Goal: Transaction & Acquisition: Purchase product/service

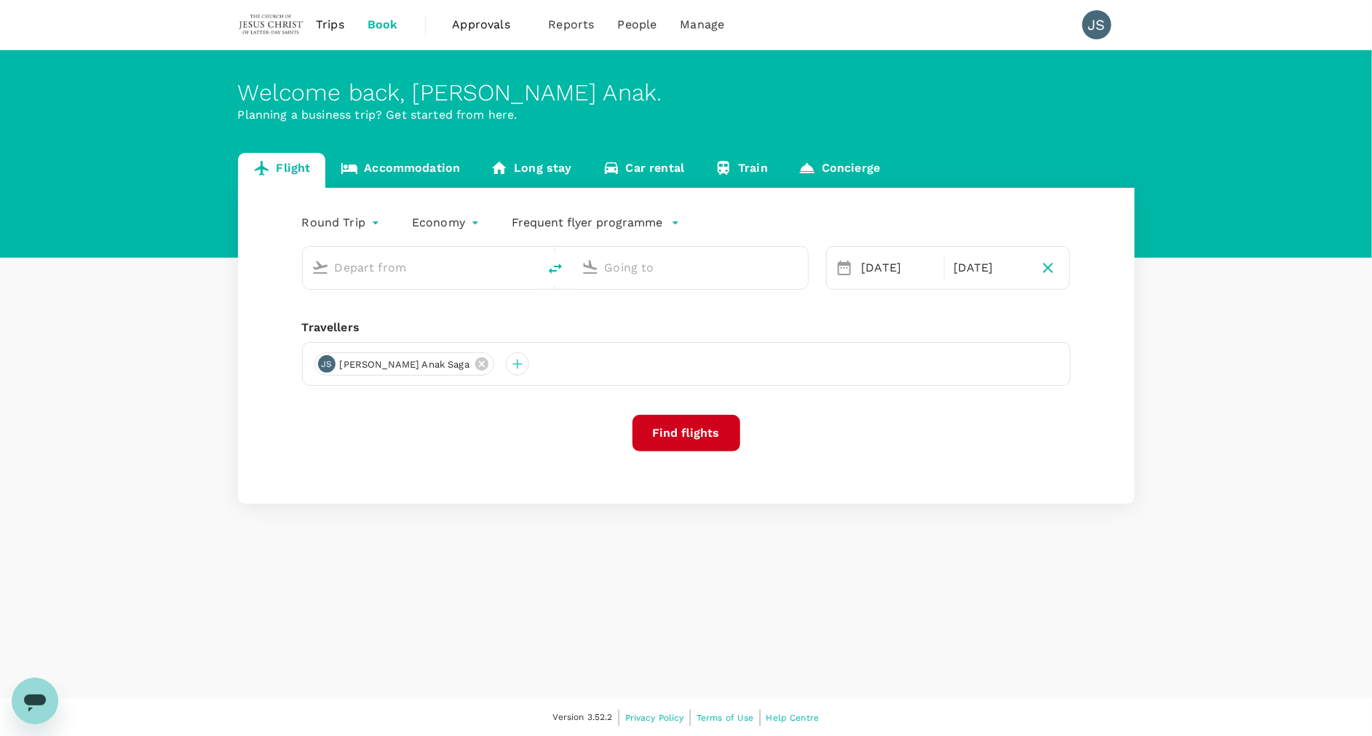
type input "Kuching Intl (KCH)"
type input "Kuala Lumpur Intl ([GEOGRAPHIC_DATA])"
type input "Kuching Intl (KCH)"
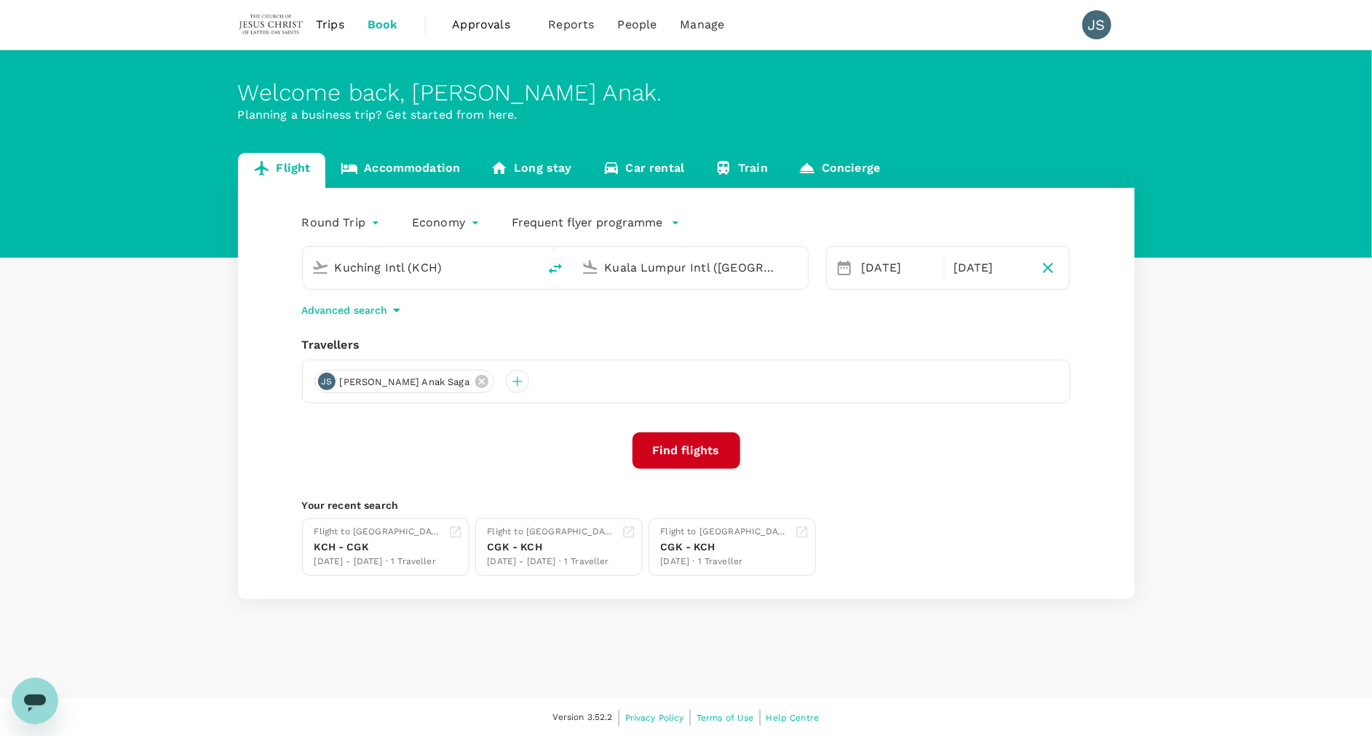
click at [749, 269] on input "Kuala Lumpur Intl ([GEOGRAPHIC_DATA])" at bounding box center [691, 267] width 172 height 23
click at [688, 321] on p "Sibu" at bounding box center [710, 324] width 253 height 15
click at [707, 263] on input "Sibu (SBW)" at bounding box center [691, 267] width 172 height 23
click at [687, 262] on input "Sibu (SBW)" at bounding box center [691, 267] width 172 height 23
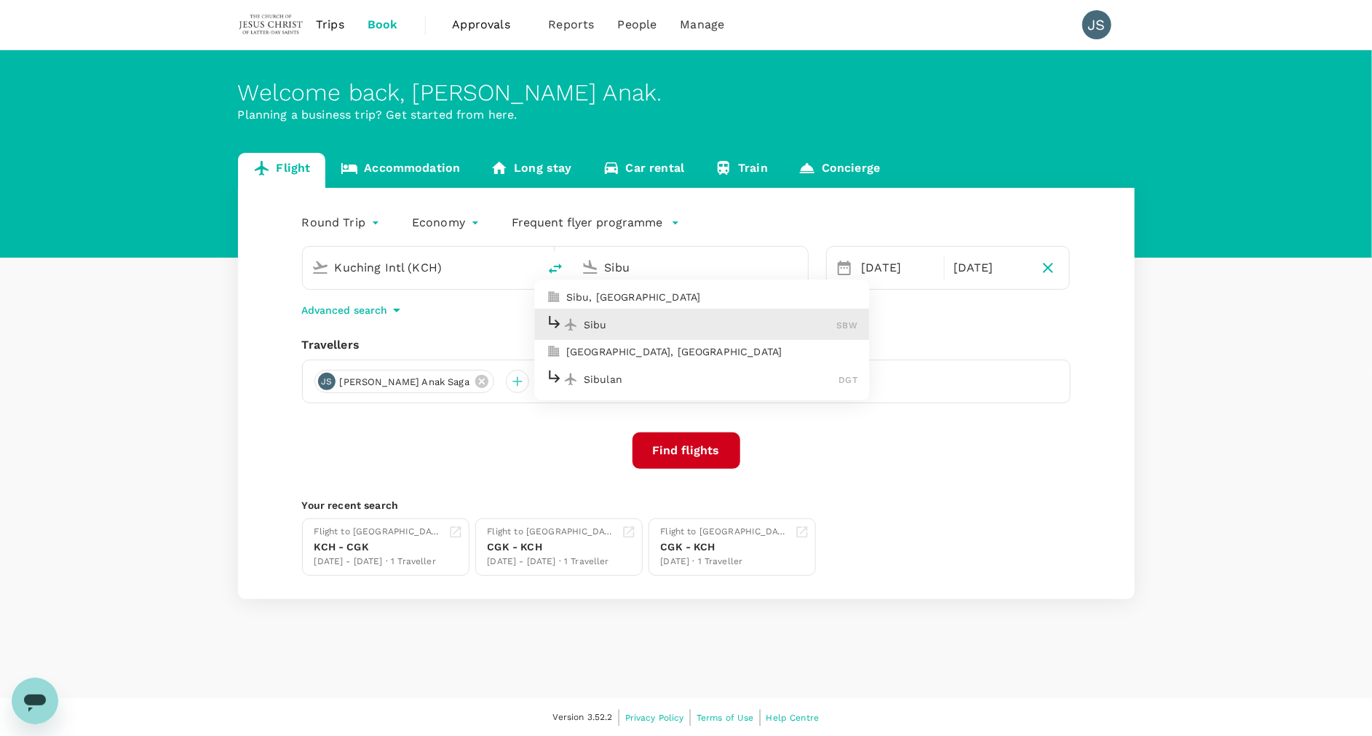
click at [709, 324] on p "Sibu" at bounding box center [710, 324] width 253 height 15
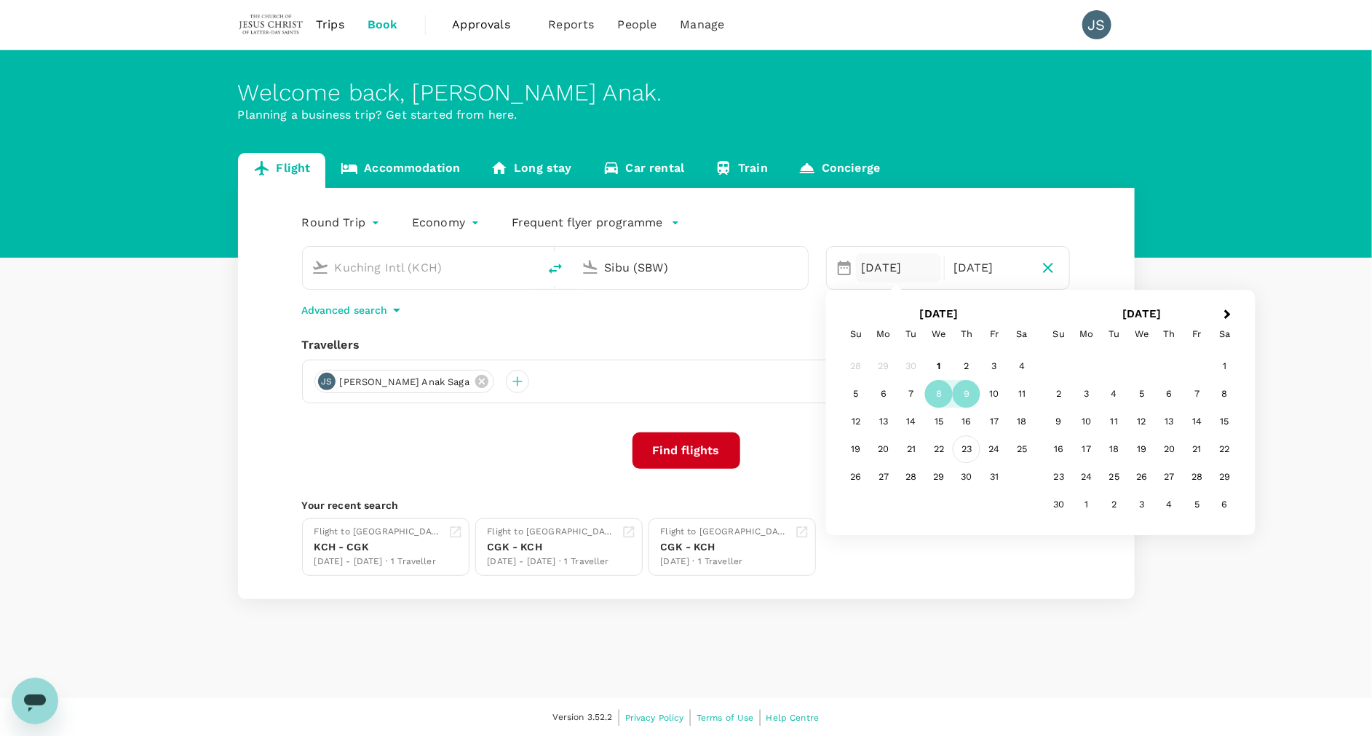
type input "Sibu (SBW)"
click at [966, 450] on div "23" at bounding box center [967, 450] width 28 height 28
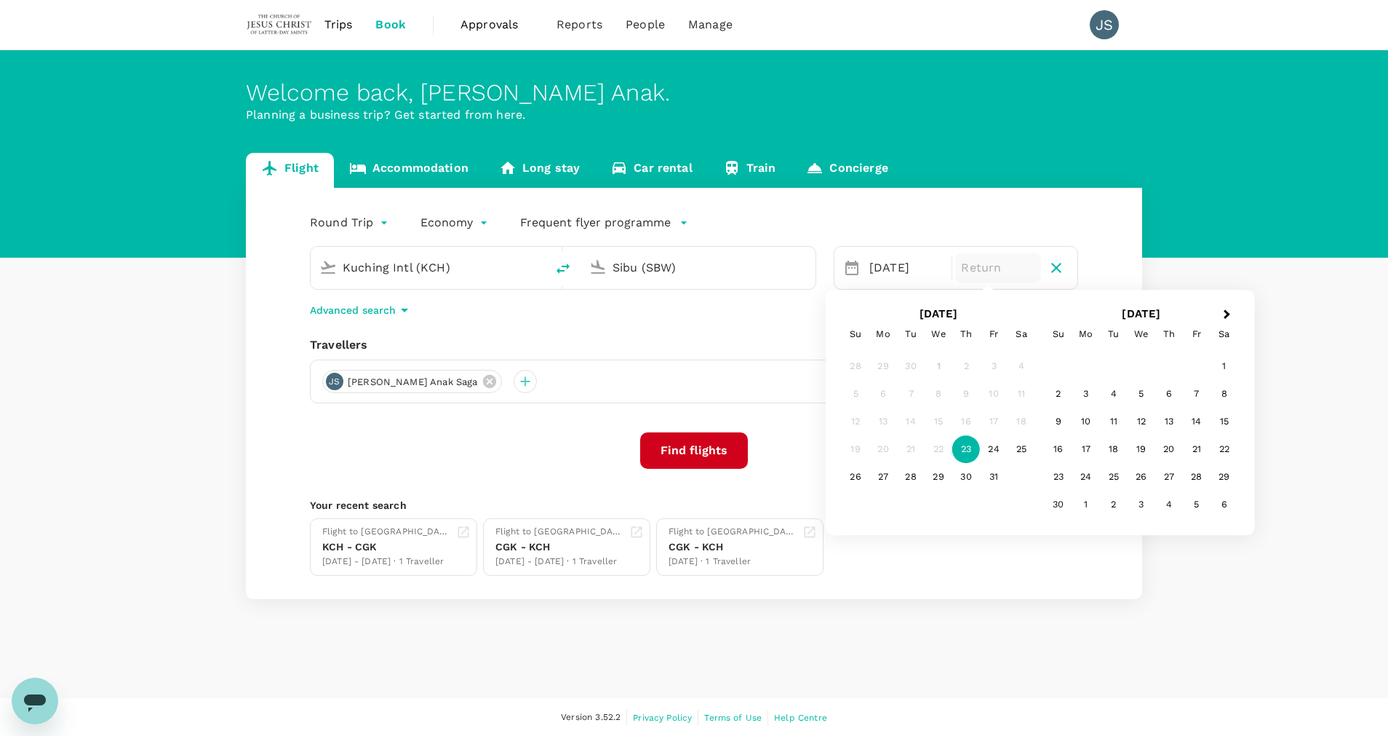
click at [330, 226] on body "Trips Book Approvals 0 Reports People Manage JS Welcome back , [PERSON_NAME] . …" at bounding box center [694, 368] width 1388 height 737
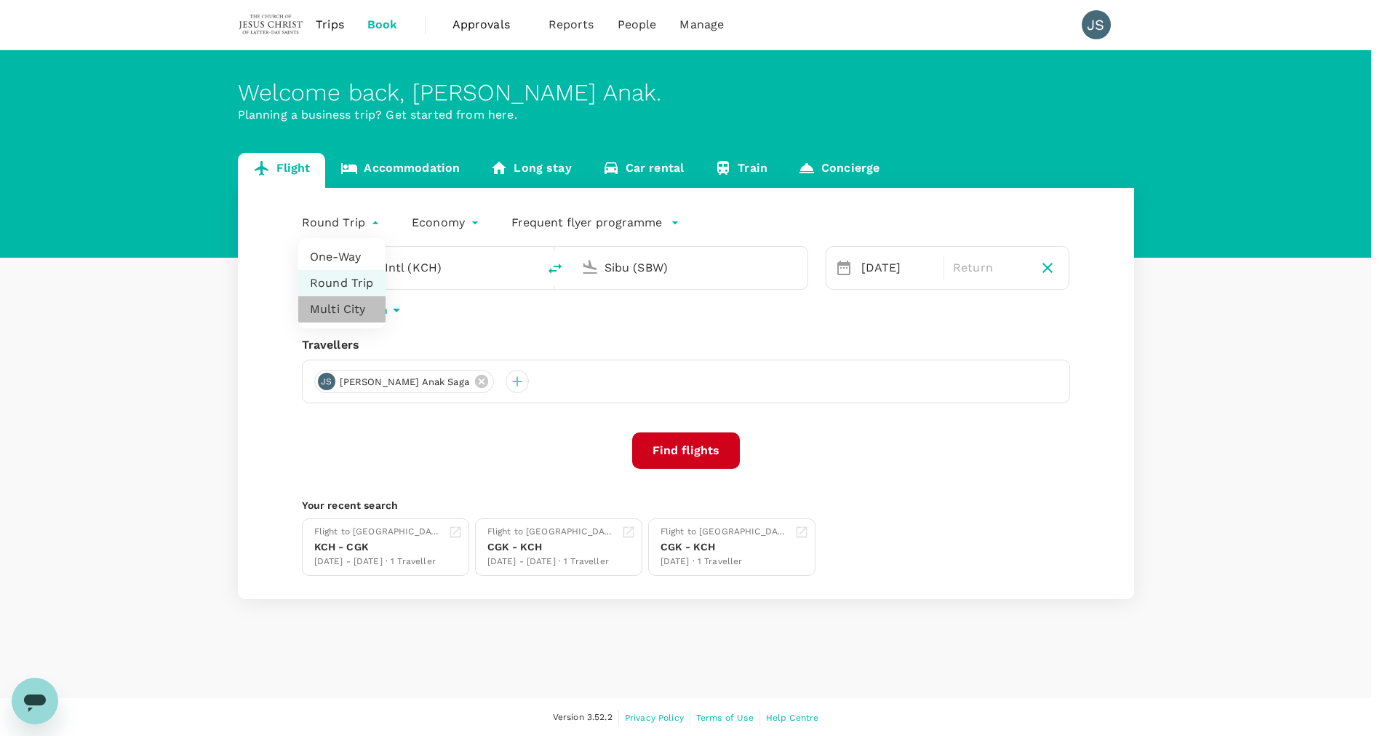
click at [339, 307] on li "Multi City" at bounding box center [341, 309] width 87 height 26
type input "multicity"
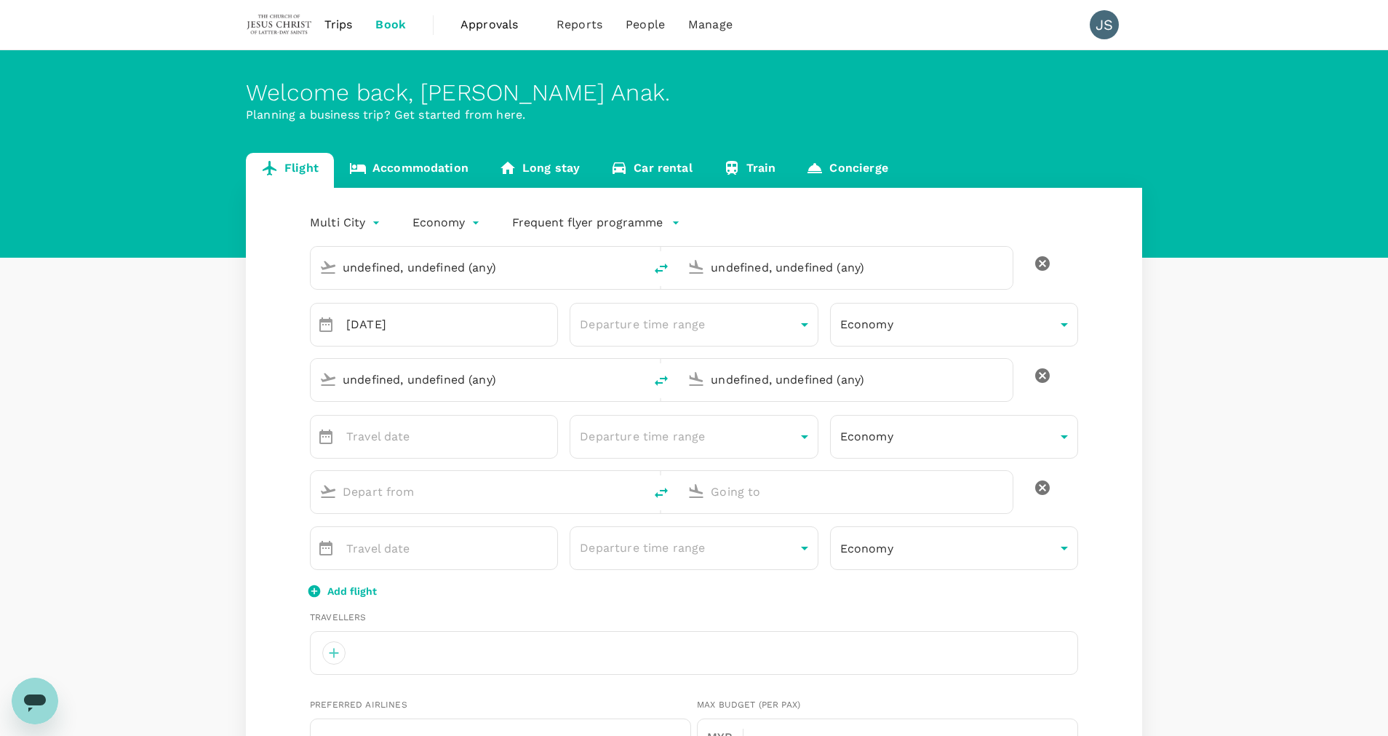
type input "undefined, undefined (any)"
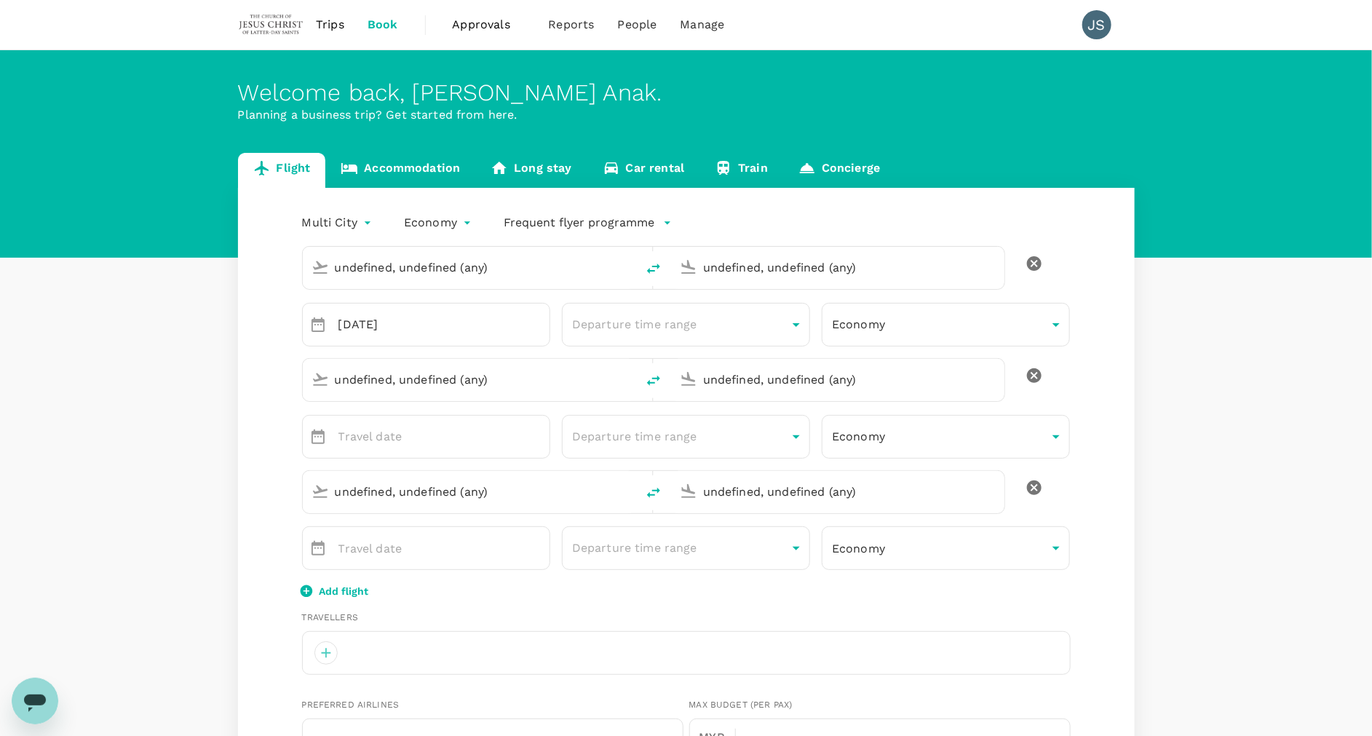
type input "Kuching Intl (KCH)"
type input "Sibu (SBW)"
type input "Kuching Intl (KCH)"
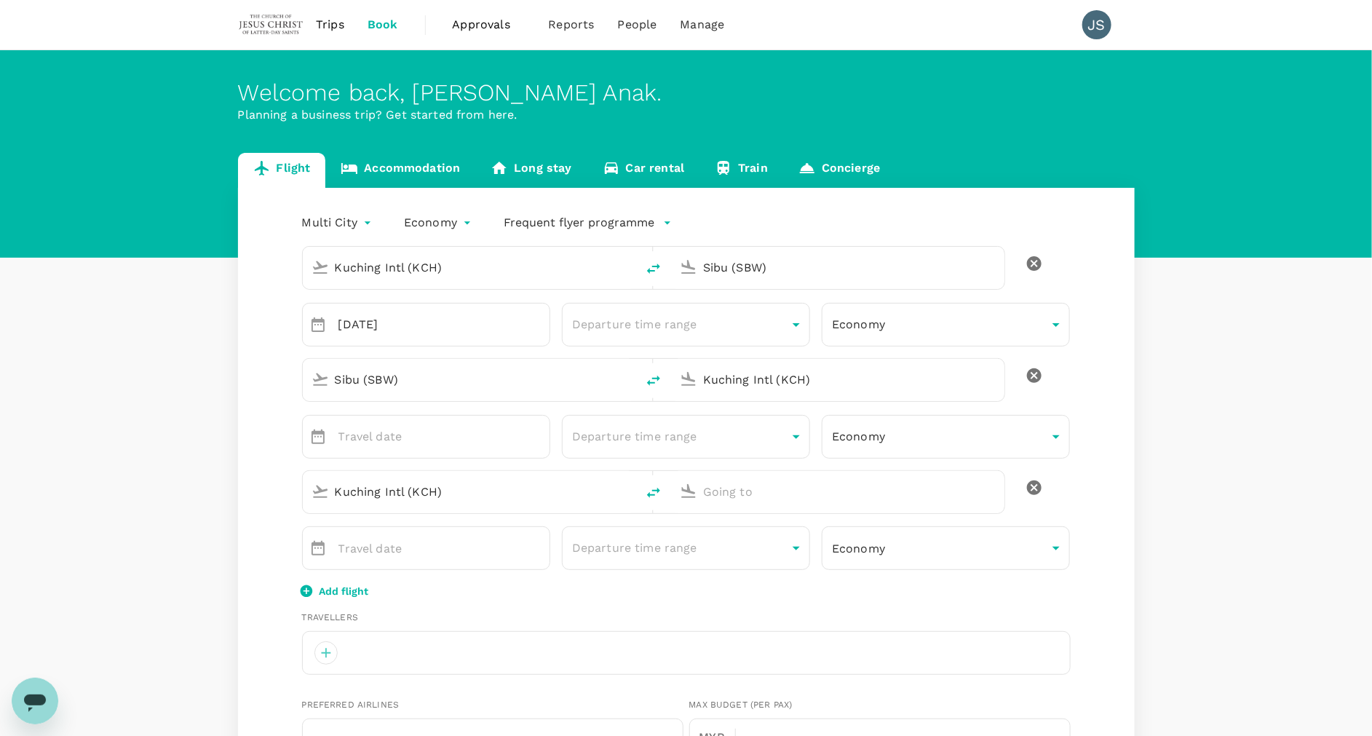
type input "60"
type input "182892743"
type input "[PERSON_NAME][EMAIL_ADDRESS][DOMAIN_NAME]"
click at [814, 383] on input "Kuching Intl (KCH)" at bounding box center [838, 379] width 271 height 23
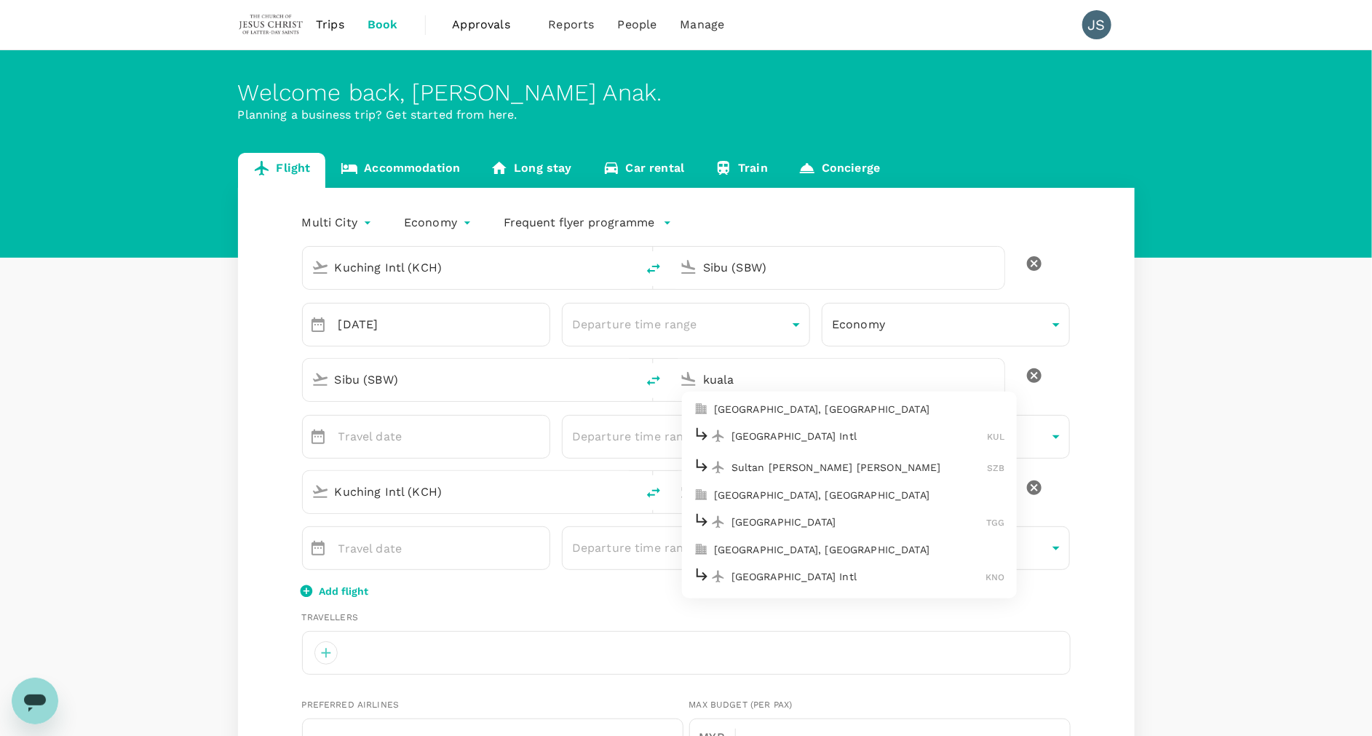
click at [807, 408] on p "[GEOGRAPHIC_DATA], [GEOGRAPHIC_DATA]" at bounding box center [859, 409] width 291 height 15
type input "[GEOGRAPHIC_DATA], [GEOGRAPHIC_DATA] (any)"
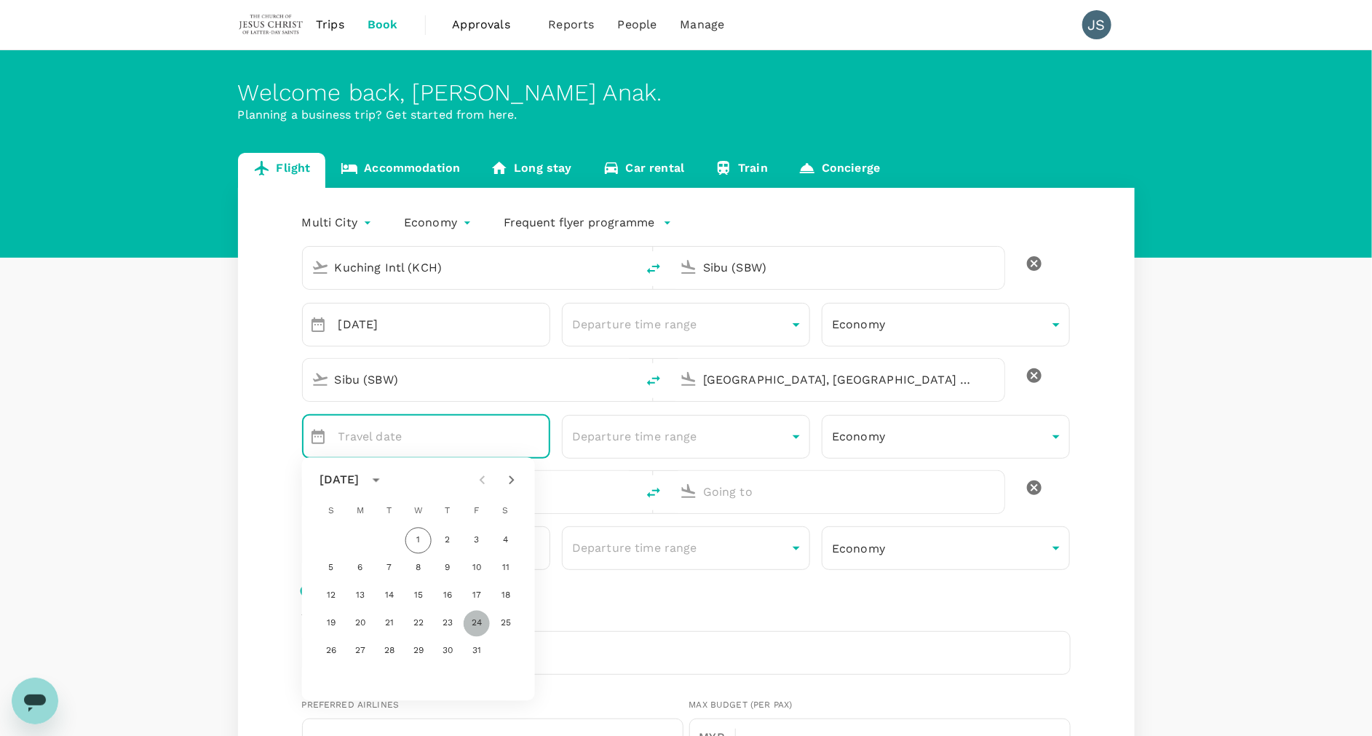
click at [475, 622] on button "24" at bounding box center [477, 624] width 26 height 26
type input "[DATE]"
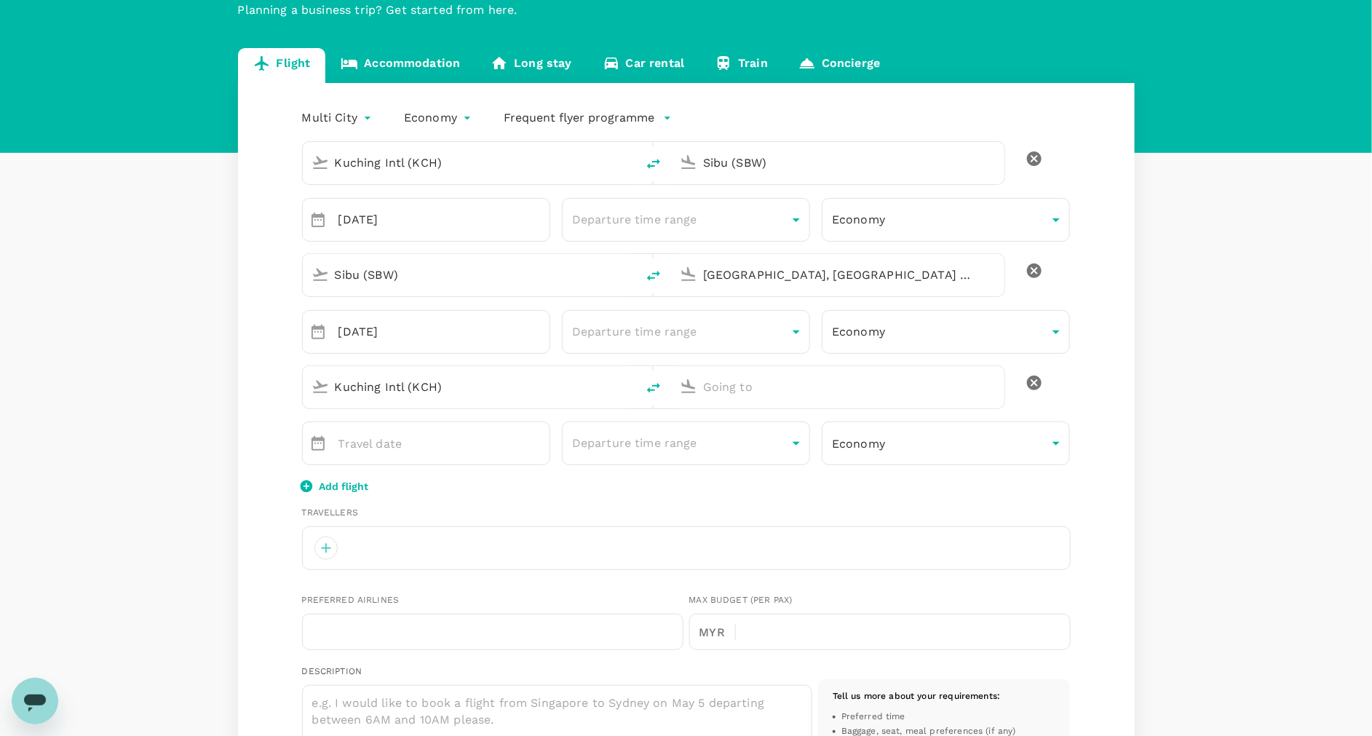
scroll to position [114, 0]
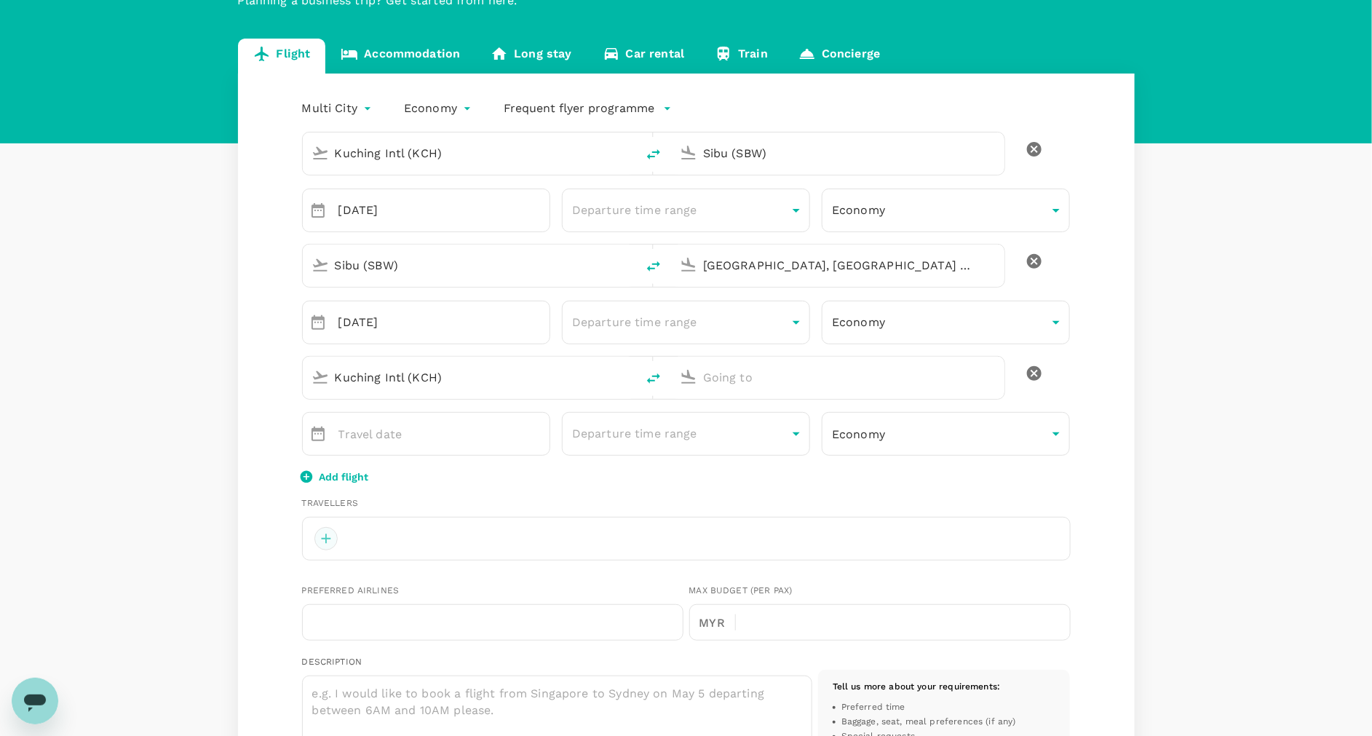
click at [324, 528] on div at bounding box center [325, 538] width 23 height 23
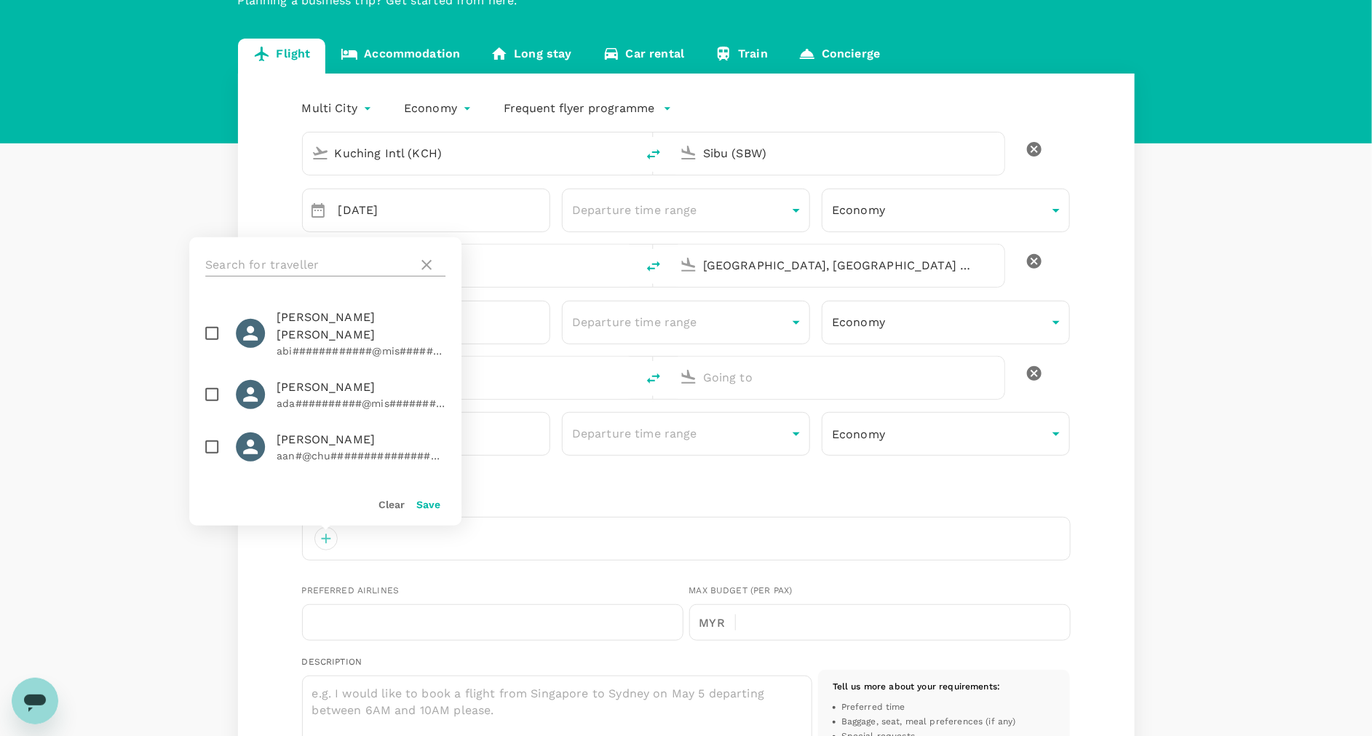
click at [430, 264] on icon at bounding box center [426, 264] width 17 height 17
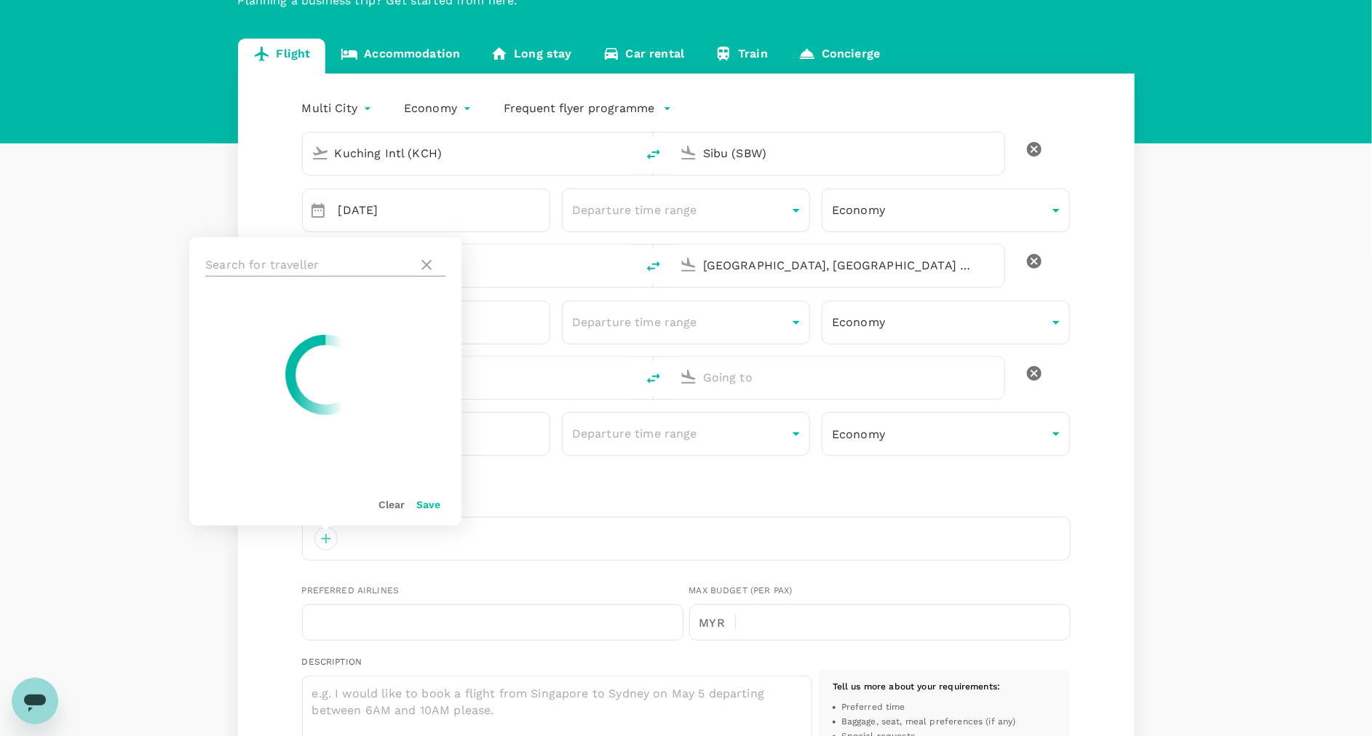
click at [426, 269] on icon at bounding box center [426, 264] width 17 height 17
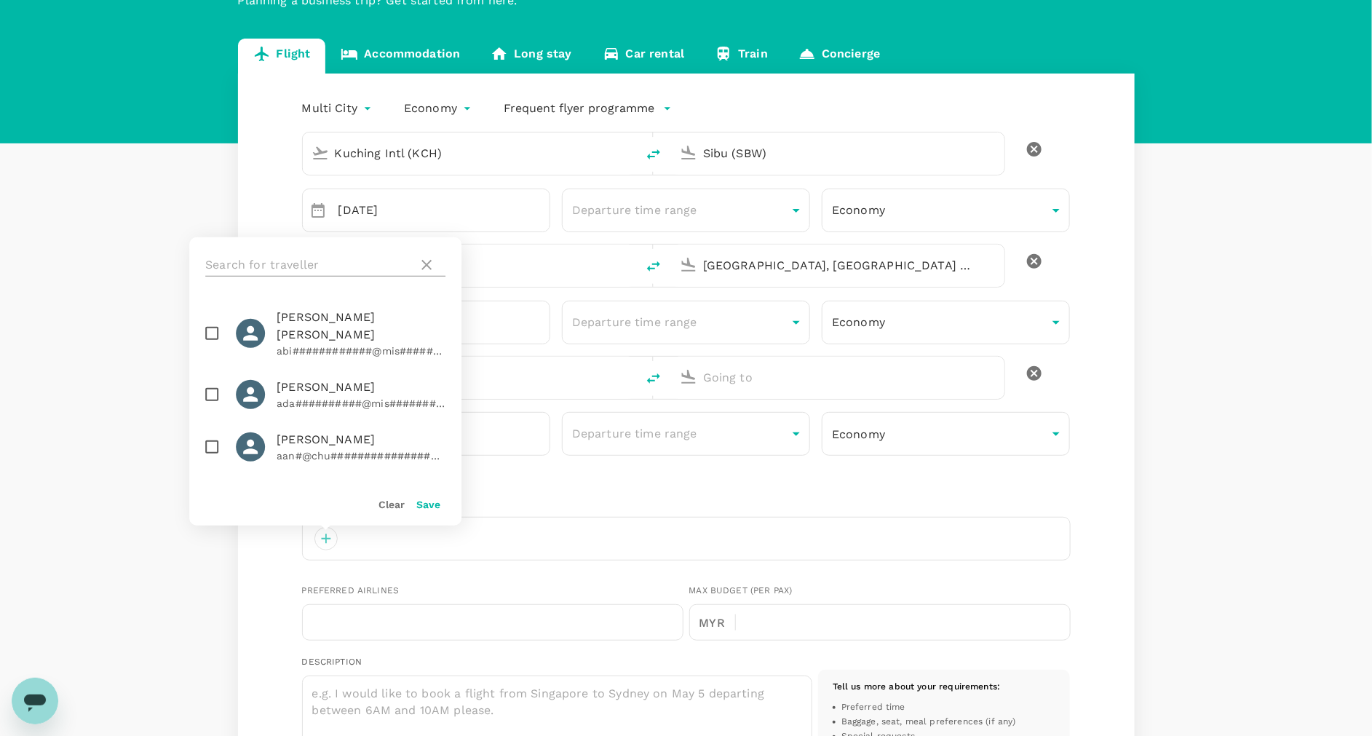
click at [426, 260] on icon at bounding box center [426, 264] width 17 height 17
click at [391, 503] on button "Clear" at bounding box center [391, 504] width 26 height 12
click at [1087, 484] on div "Multi City multicity Economy economy Frequent flyer programme Kuching Intl (KCH…" at bounding box center [686, 677] width 896 height 1209
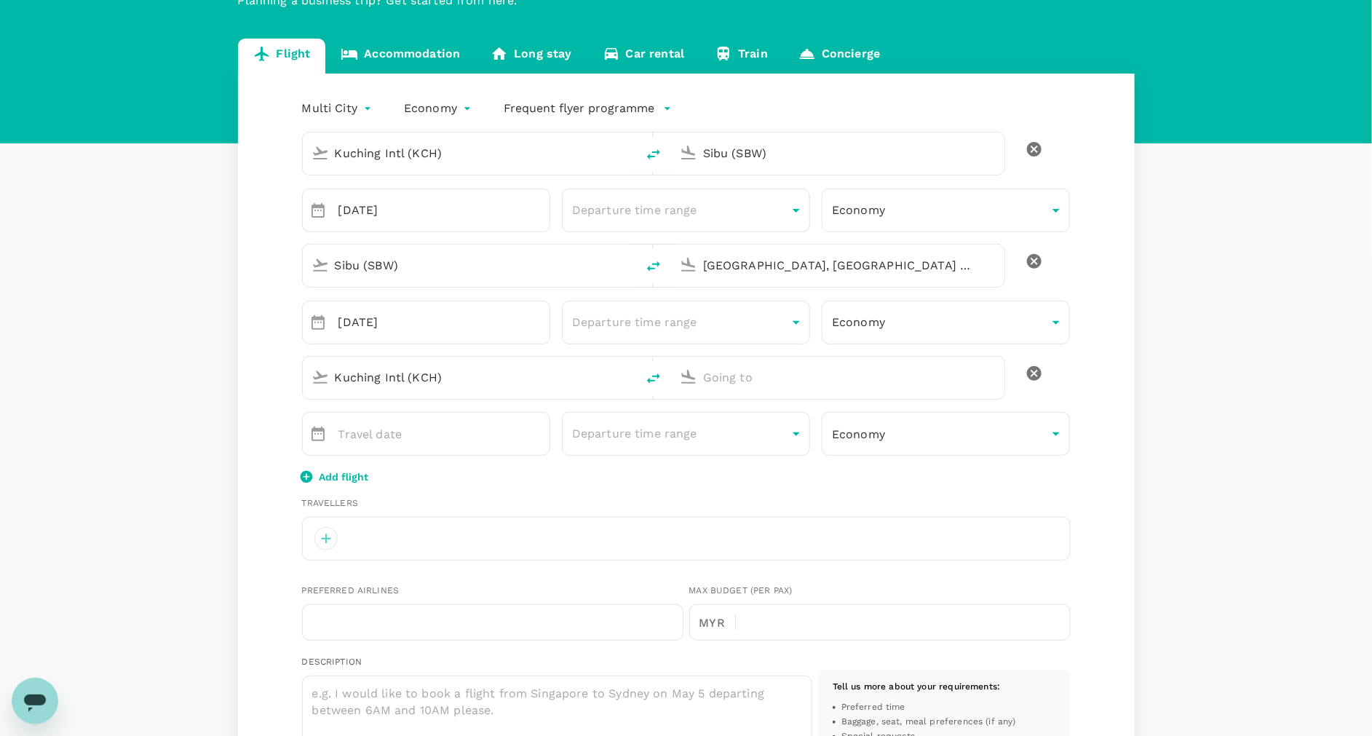
click at [307, 475] on icon "button" at bounding box center [306, 476] width 15 height 15
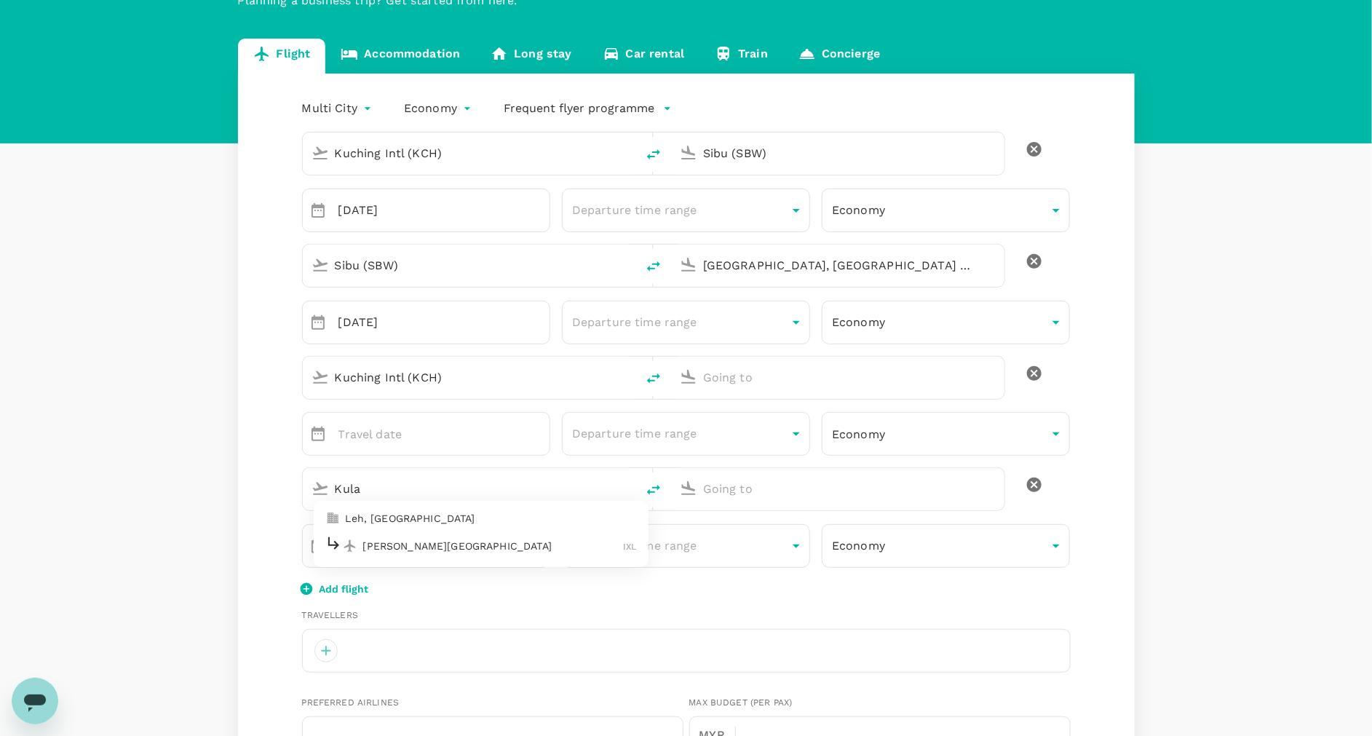
click at [519, 514] on p "Leh, [GEOGRAPHIC_DATA]" at bounding box center [491, 518] width 291 height 15
type input "Kula"
click at [492, 487] on input "Leh, [GEOGRAPHIC_DATA] (any)" at bounding box center [470, 488] width 271 height 23
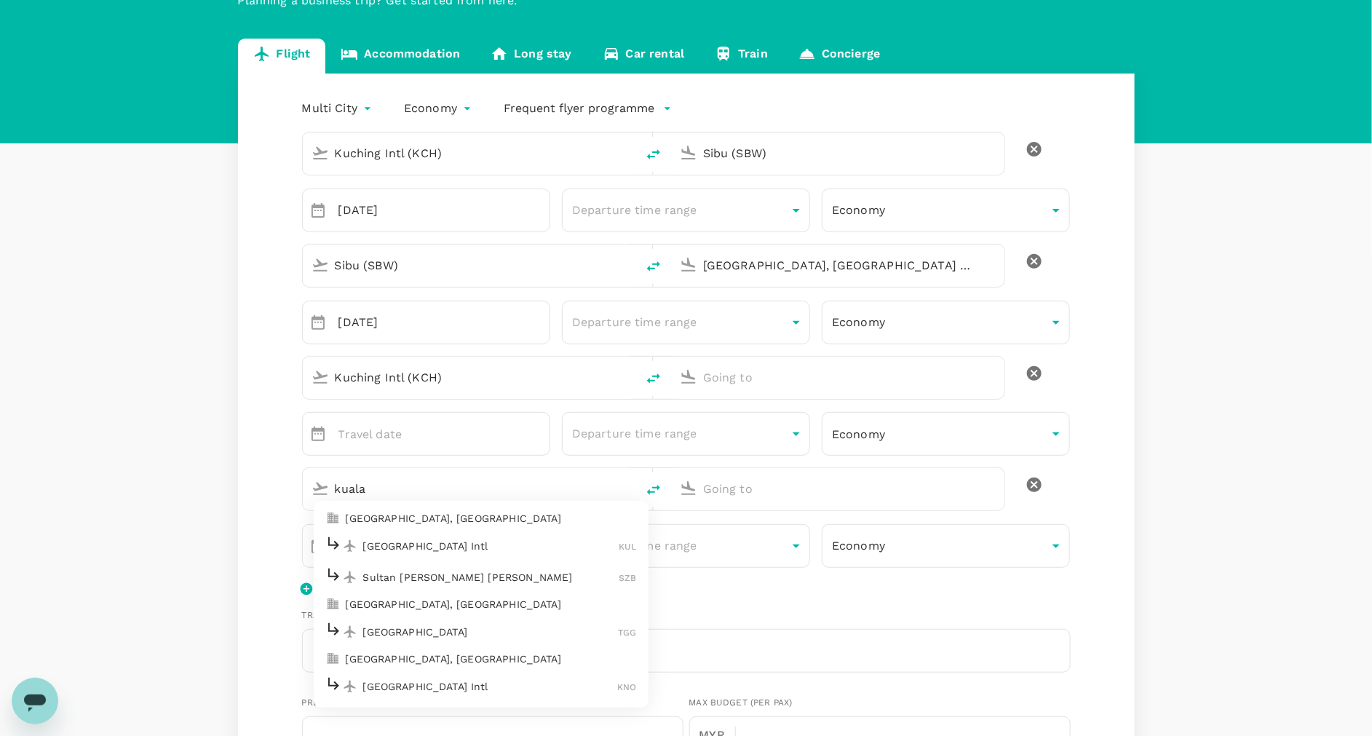
click at [448, 514] on p "[GEOGRAPHIC_DATA], [GEOGRAPHIC_DATA]" at bounding box center [491, 518] width 291 height 15
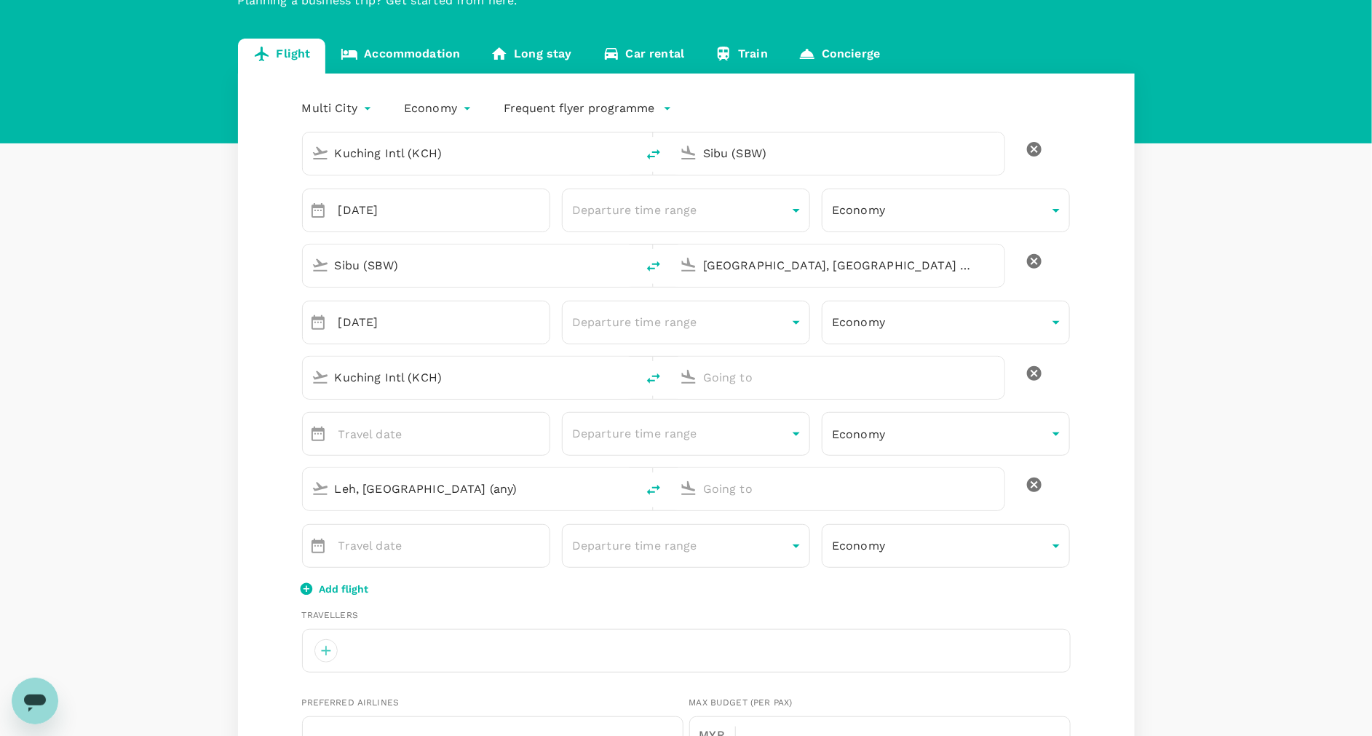
type input "[GEOGRAPHIC_DATA], [GEOGRAPHIC_DATA] (any)"
click at [798, 511] on p "Kuching, [GEOGRAPHIC_DATA]" at bounding box center [859, 518] width 291 height 15
type input "Kuching, [GEOGRAPHIC_DATA] (any)"
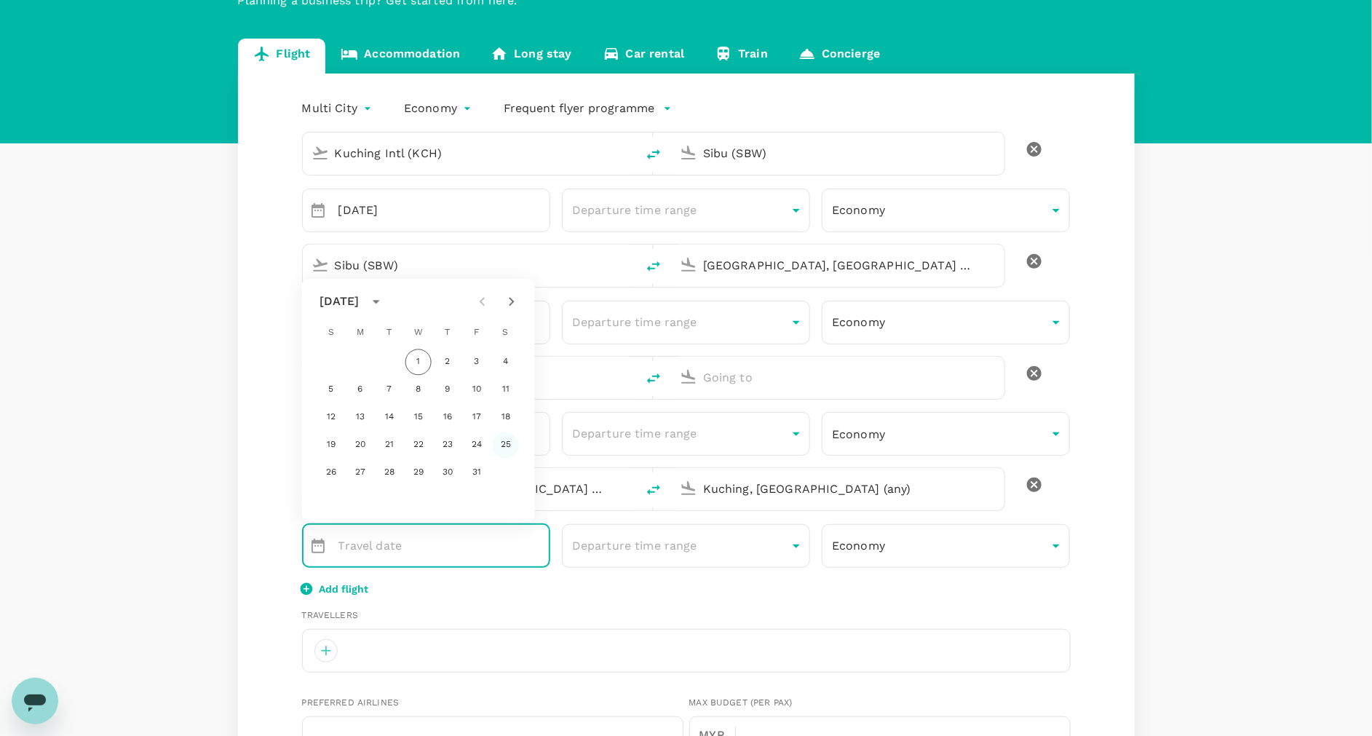
click at [504, 442] on button "25" at bounding box center [506, 445] width 26 height 26
type input "[DATE]"
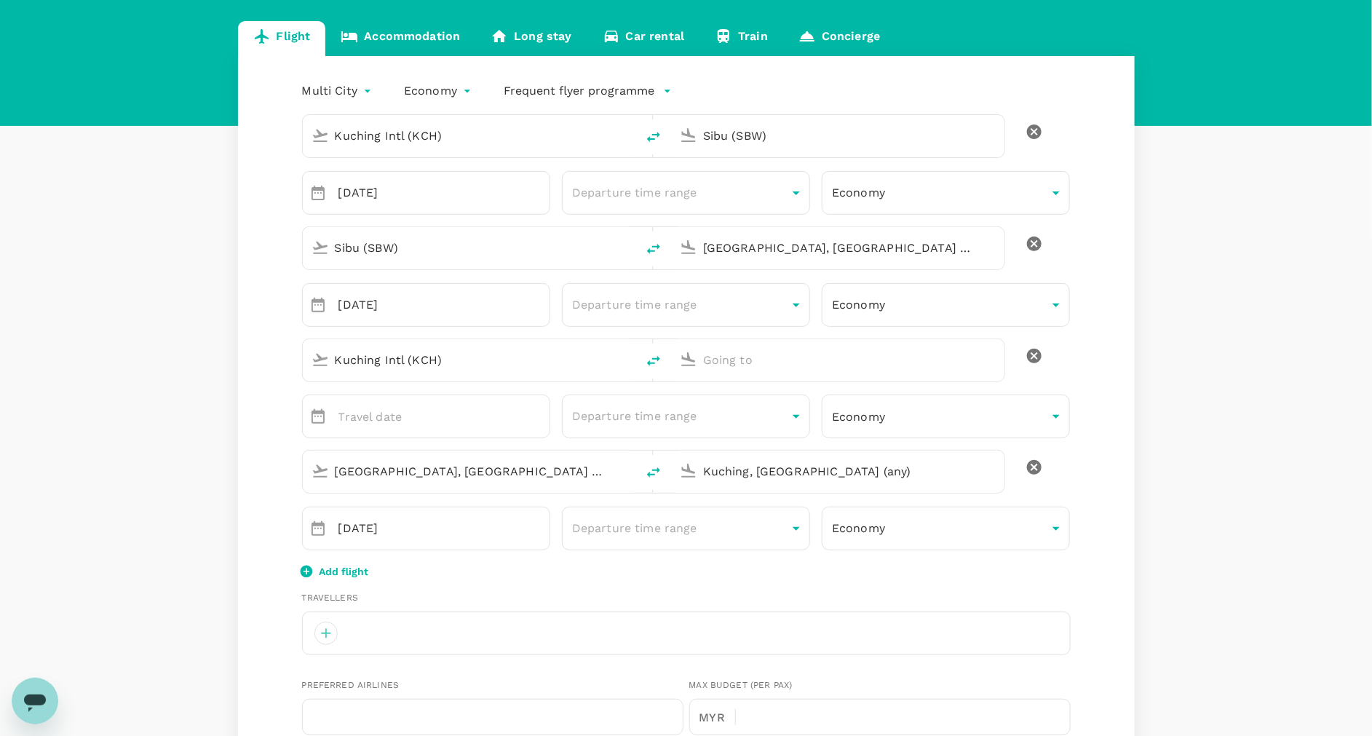
scroll to position [0, 0]
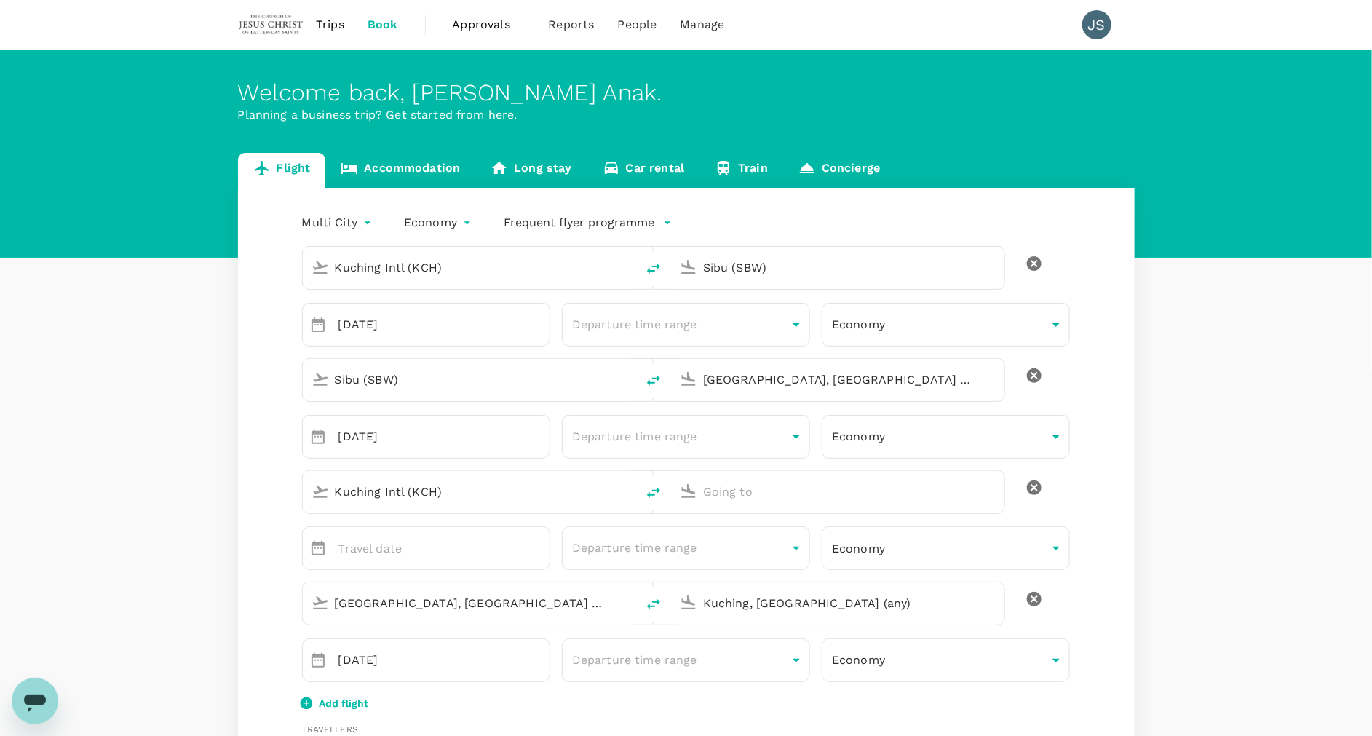
click at [330, 33] on span "Trips" at bounding box center [330, 24] width 28 height 17
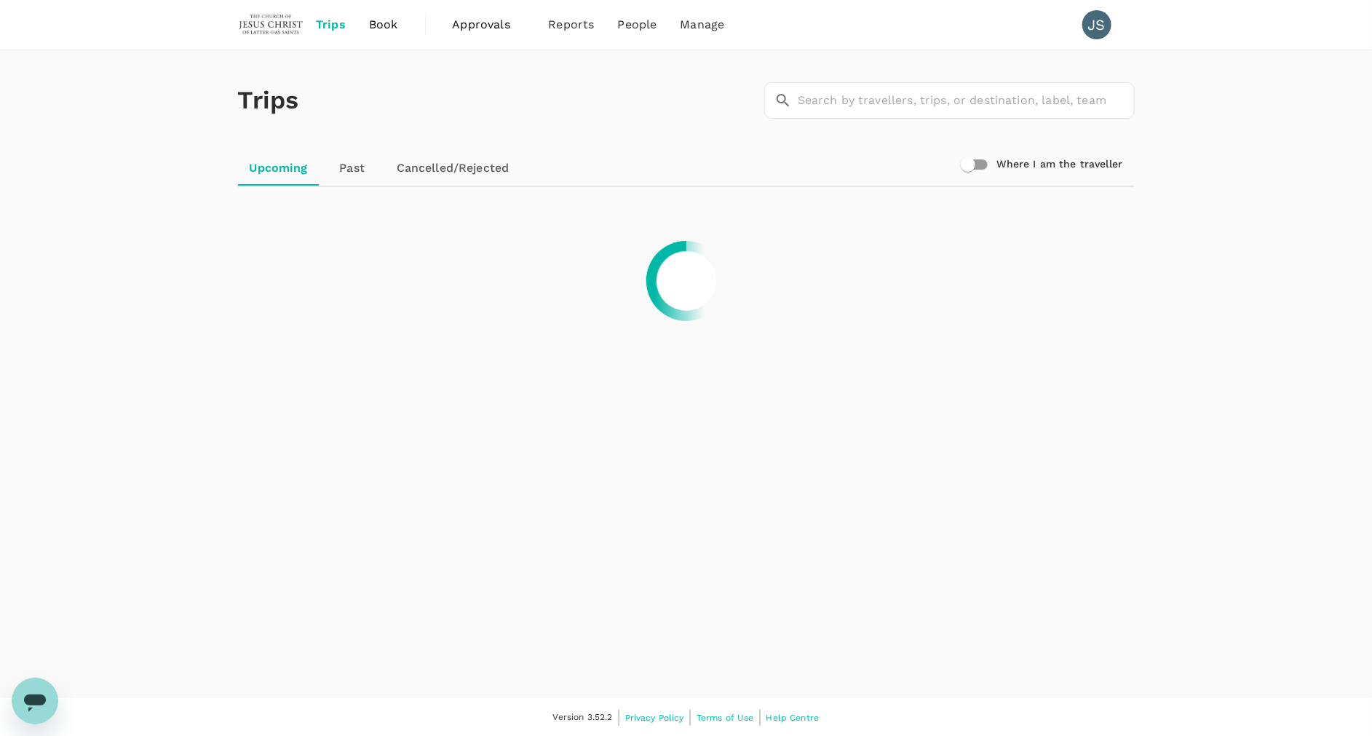
click at [402, 19] on link "Book" at bounding box center [383, 24] width 52 height 49
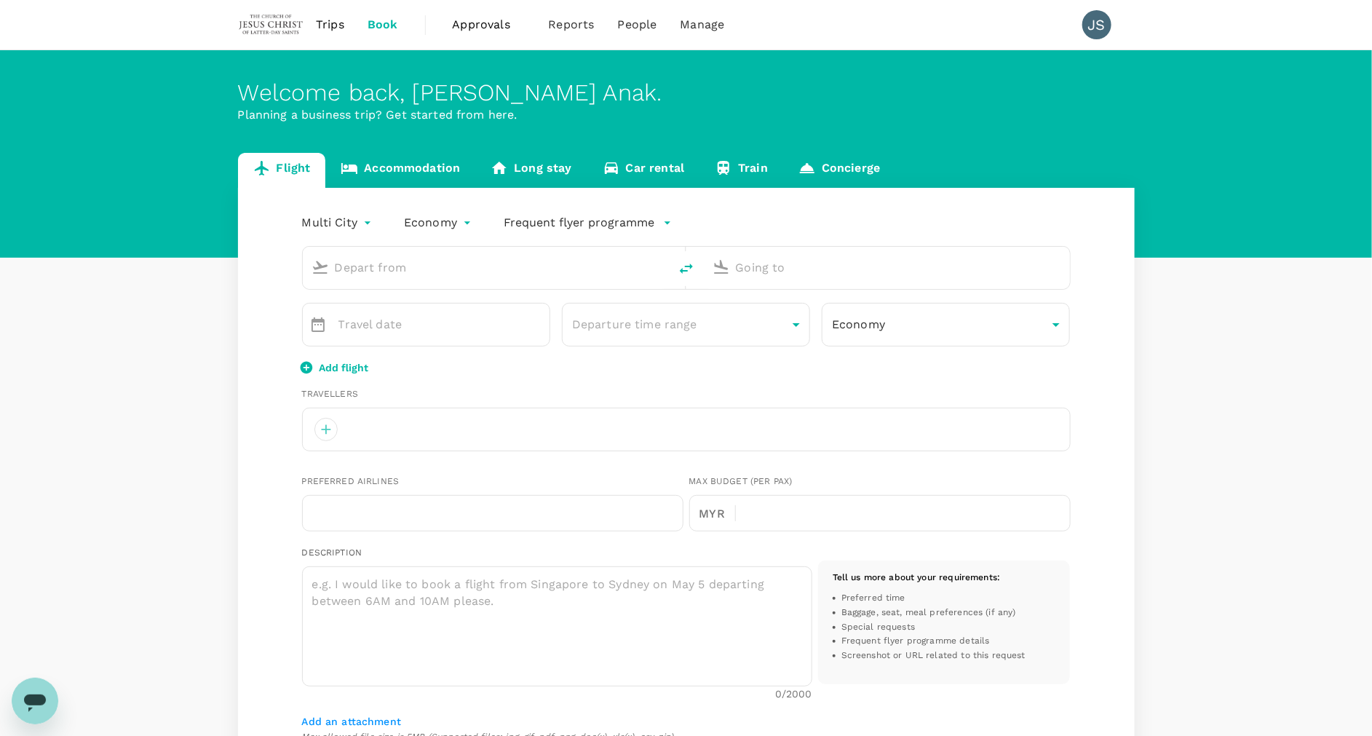
type input "roundtrip"
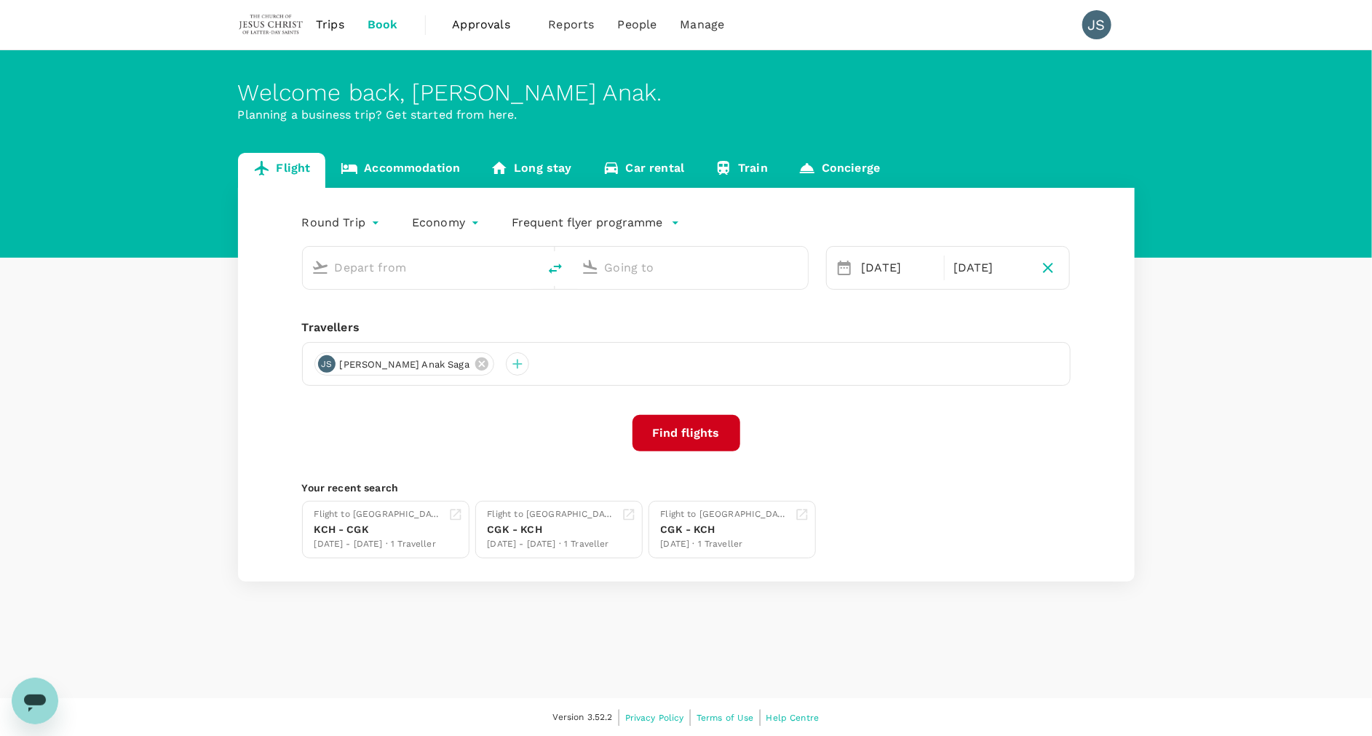
type input "Kuching Intl (KCH)"
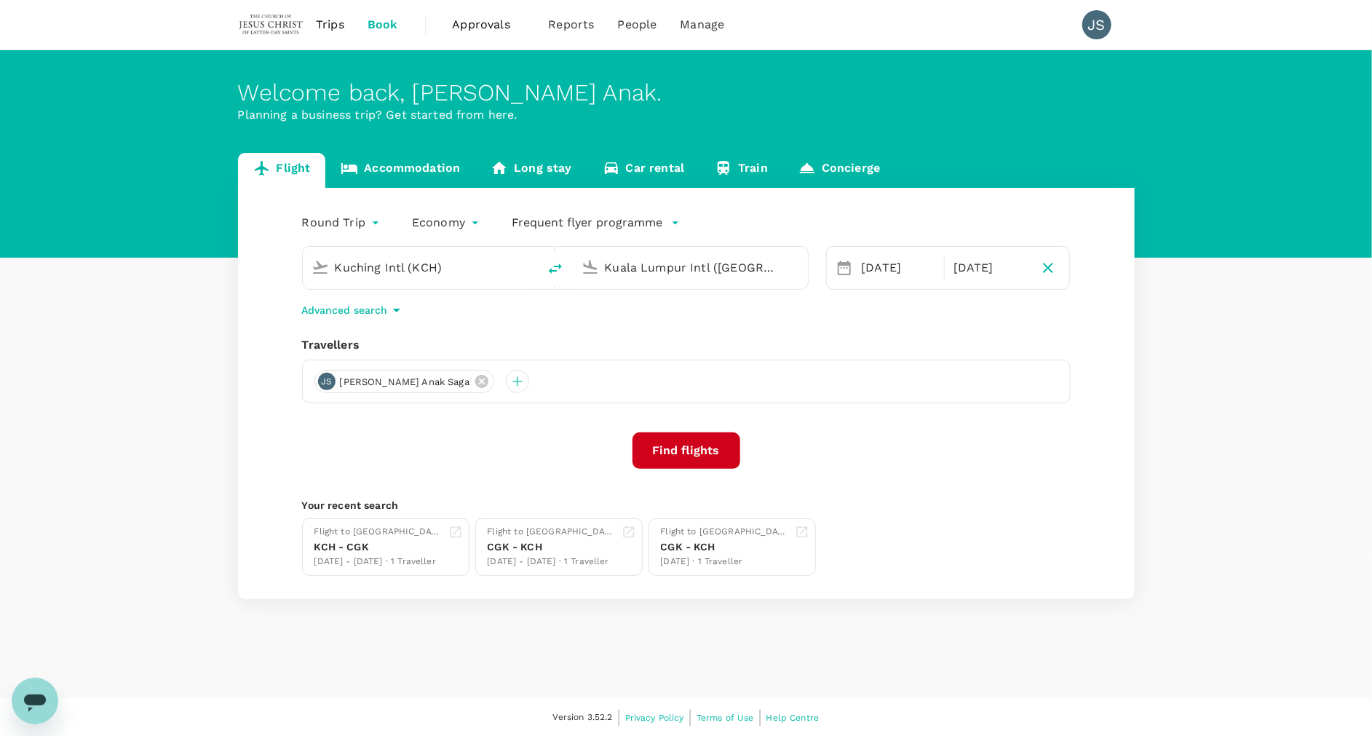
click at [755, 266] on input "Kuala Lumpur Intl ([GEOGRAPHIC_DATA])" at bounding box center [691, 267] width 172 height 23
click at [693, 287] on li "Sibu, [GEOGRAPHIC_DATA]" at bounding box center [701, 296] width 335 height 23
type input "Sibu, [GEOGRAPHIC_DATA] (any)"
click at [966, 447] on div "23" at bounding box center [967, 450] width 28 height 28
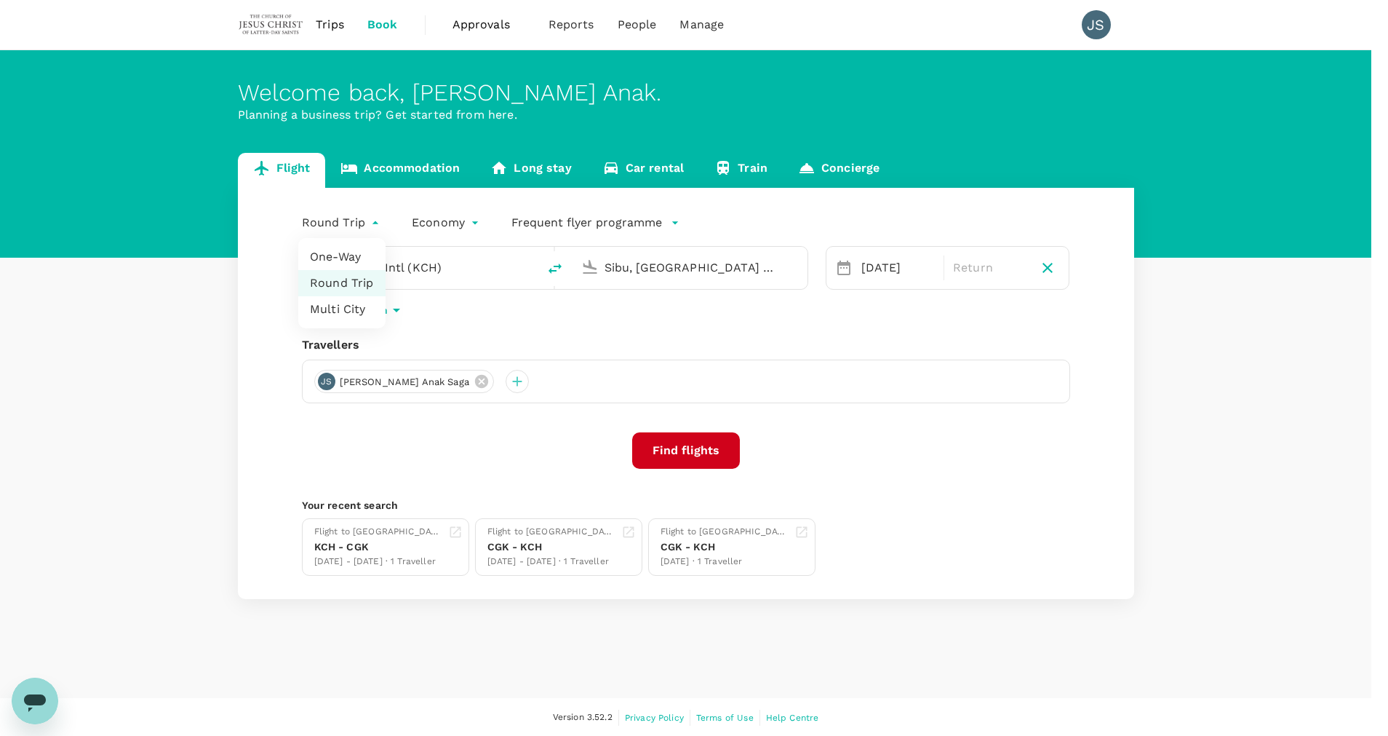
click at [358, 221] on body "Trips Book Approvals 0 Reports People Manage JS Welcome back , [PERSON_NAME] . …" at bounding box center [694, 368] width 1388 height 737
click at [347, 244] on li "One-Way" at bounding box center [341, 257] width 87 height 26
type input "oneway"
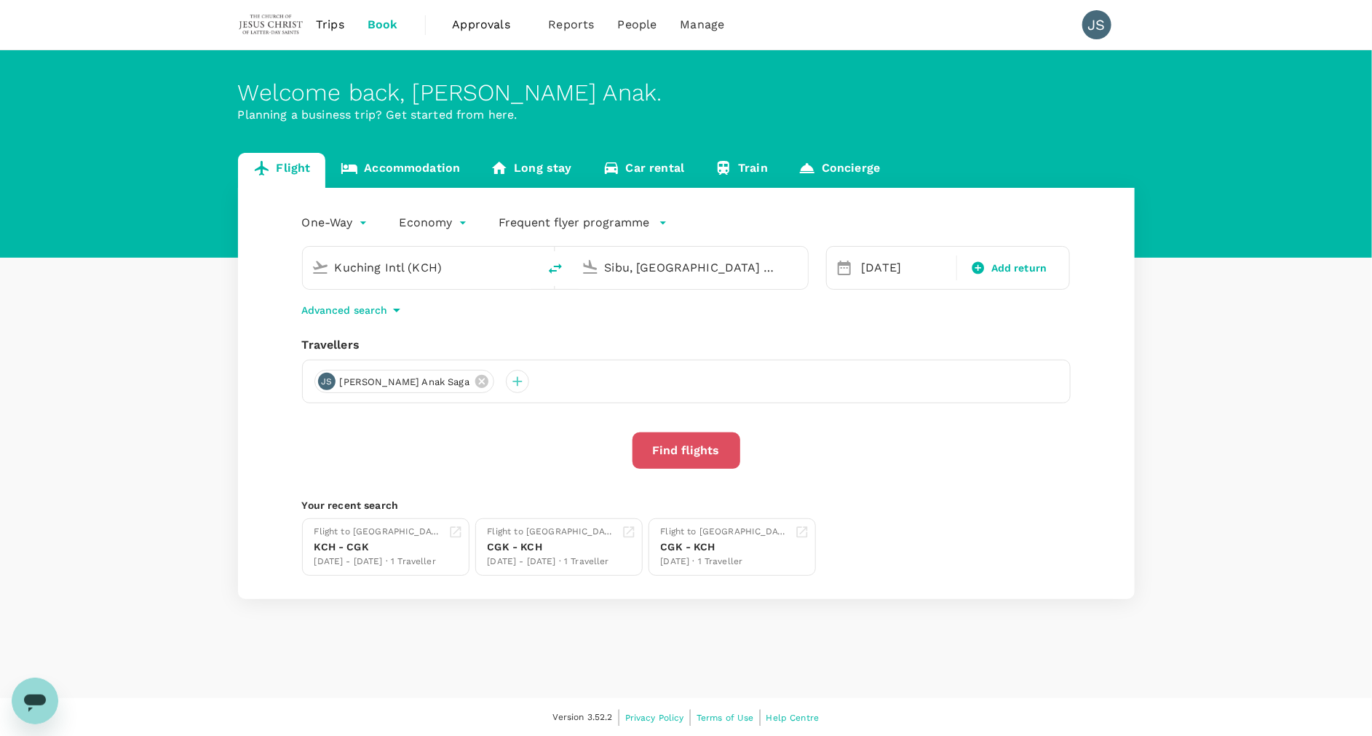
click at [712, 441] on button "Find flights" at bounding box center [686, 450] width 108 height 36
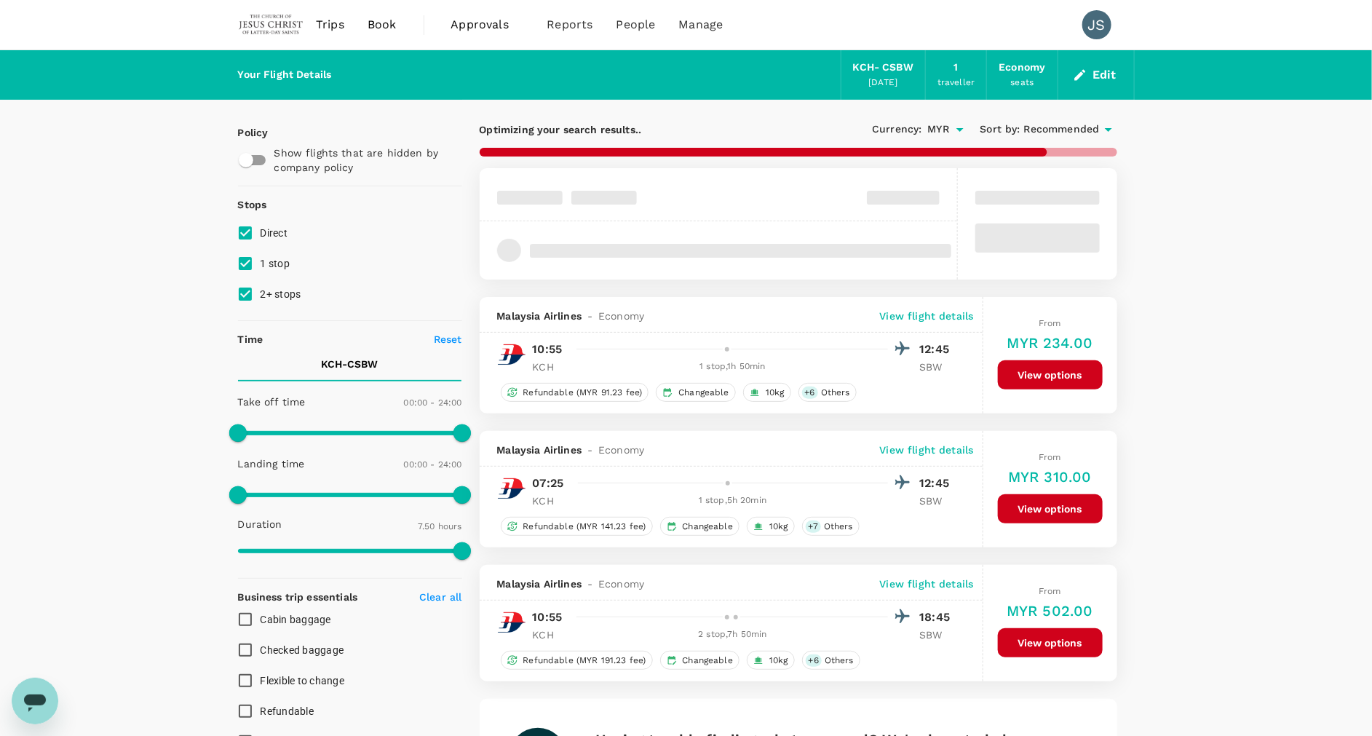
type input "1055"
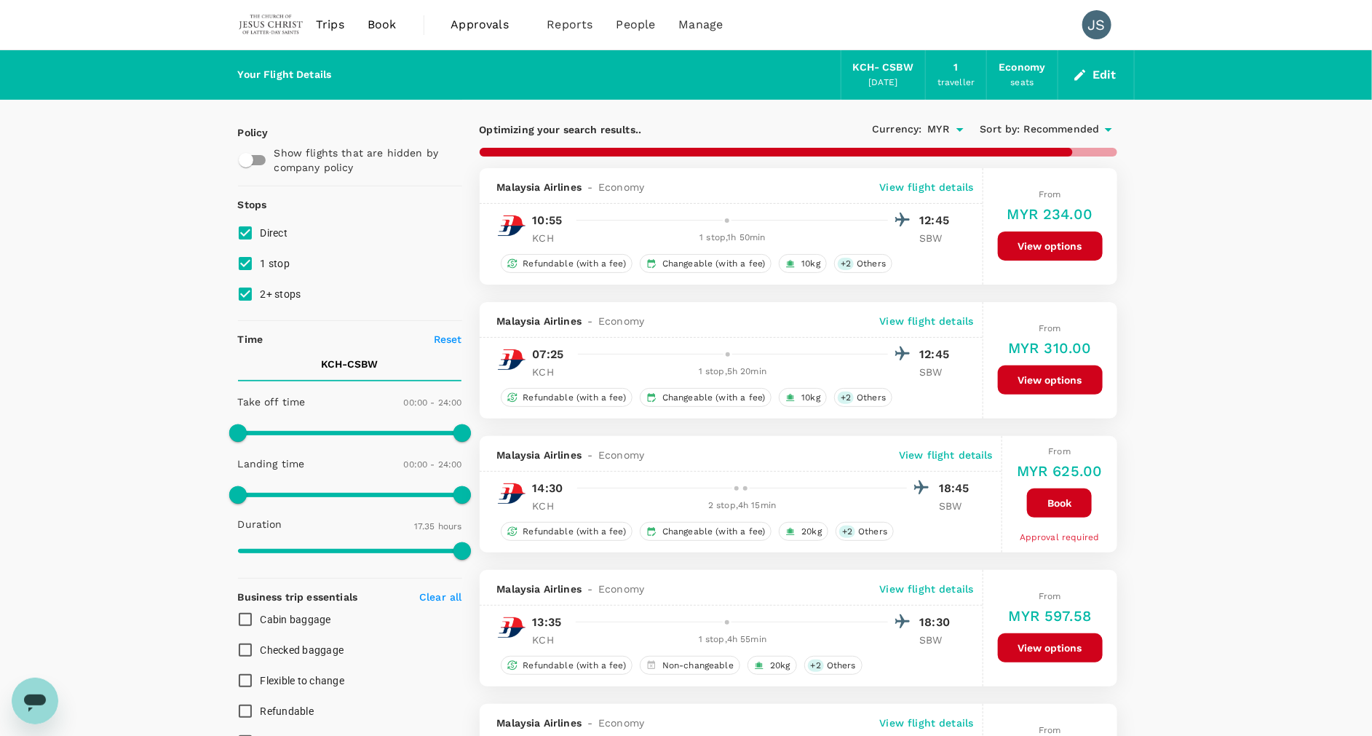
checkbox input "false"
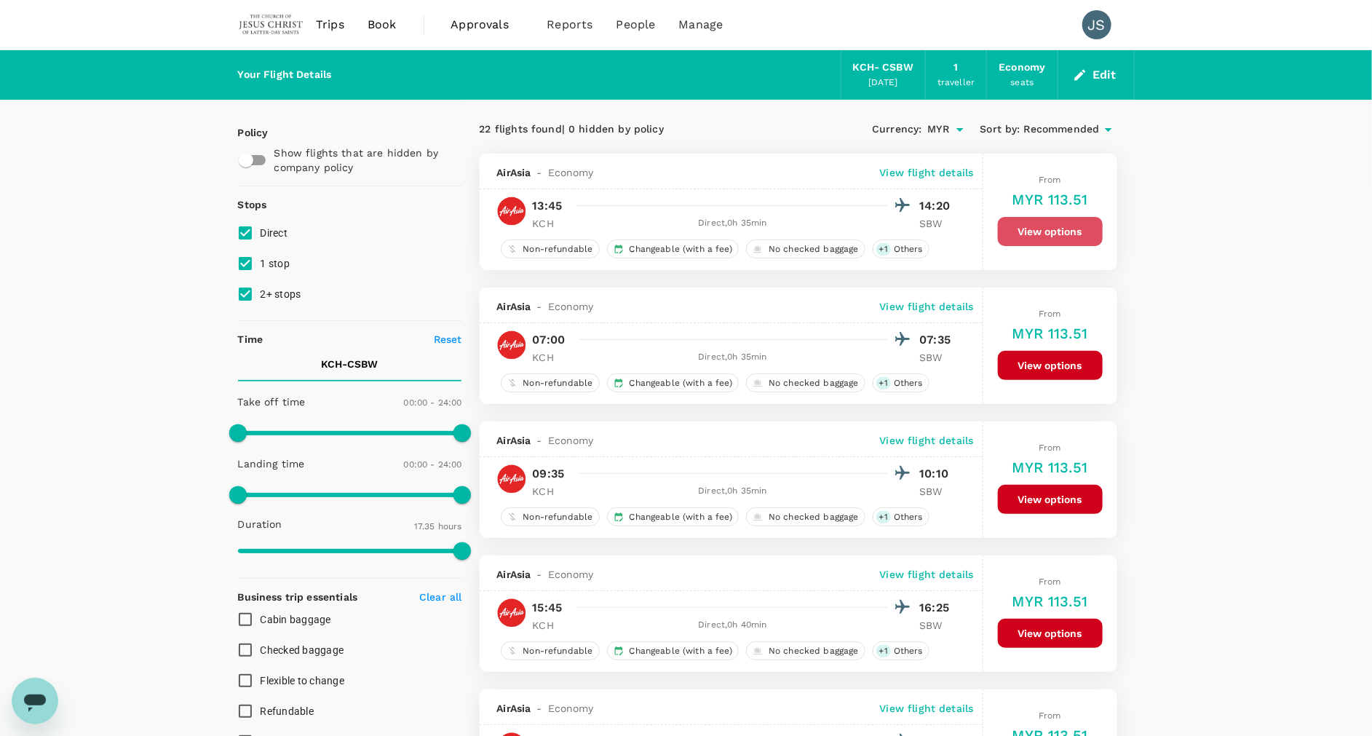
click at [1073, 229] on button "View options" at bounding box center [1050, 231] width 105 height 29
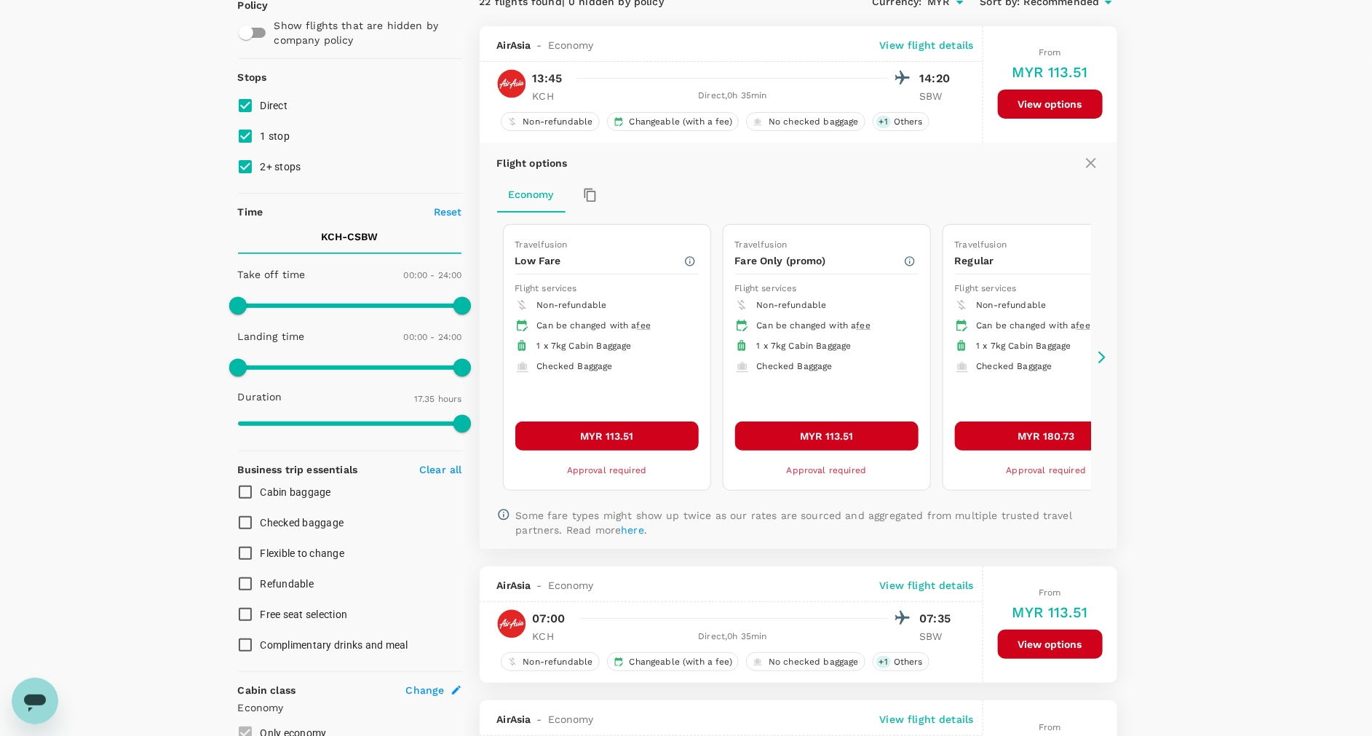
scroll to position [153, 0]
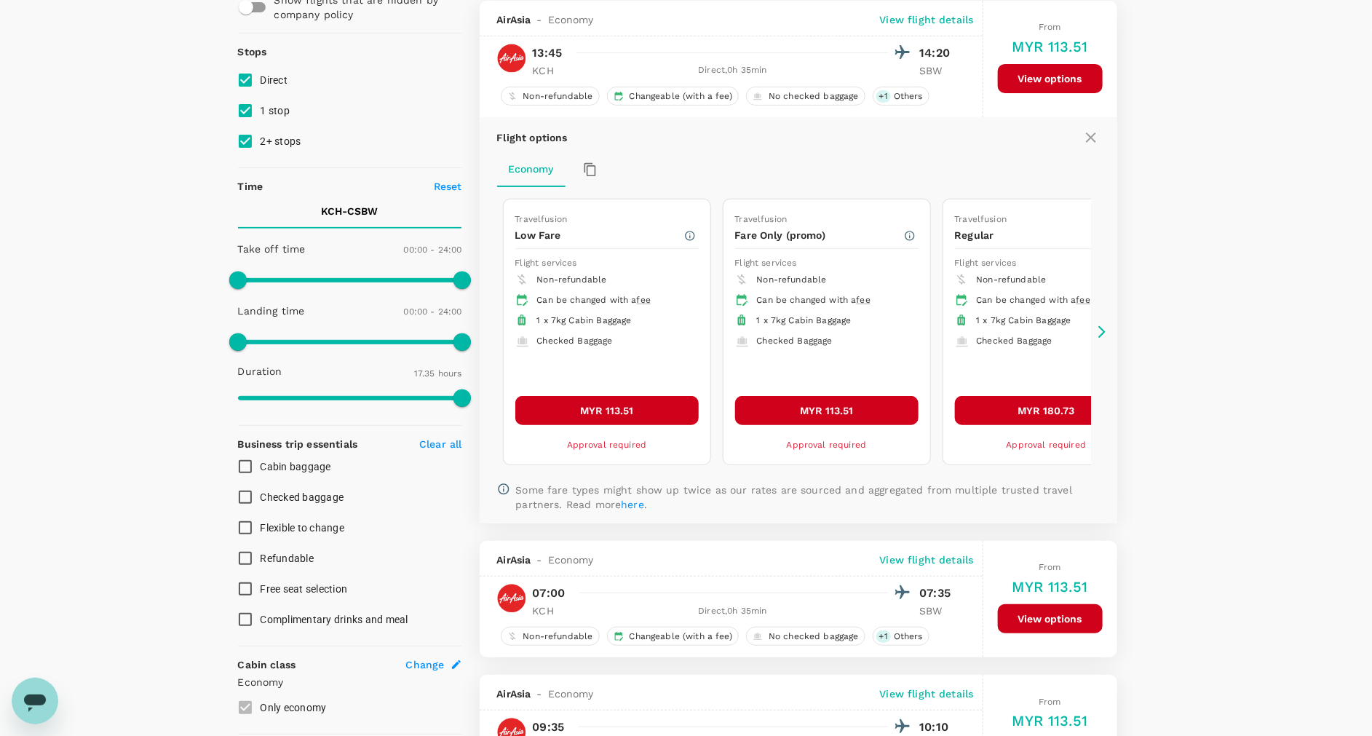
click at [1108, 332] on icon at bounding box center [1101, 332] width 15 height 15
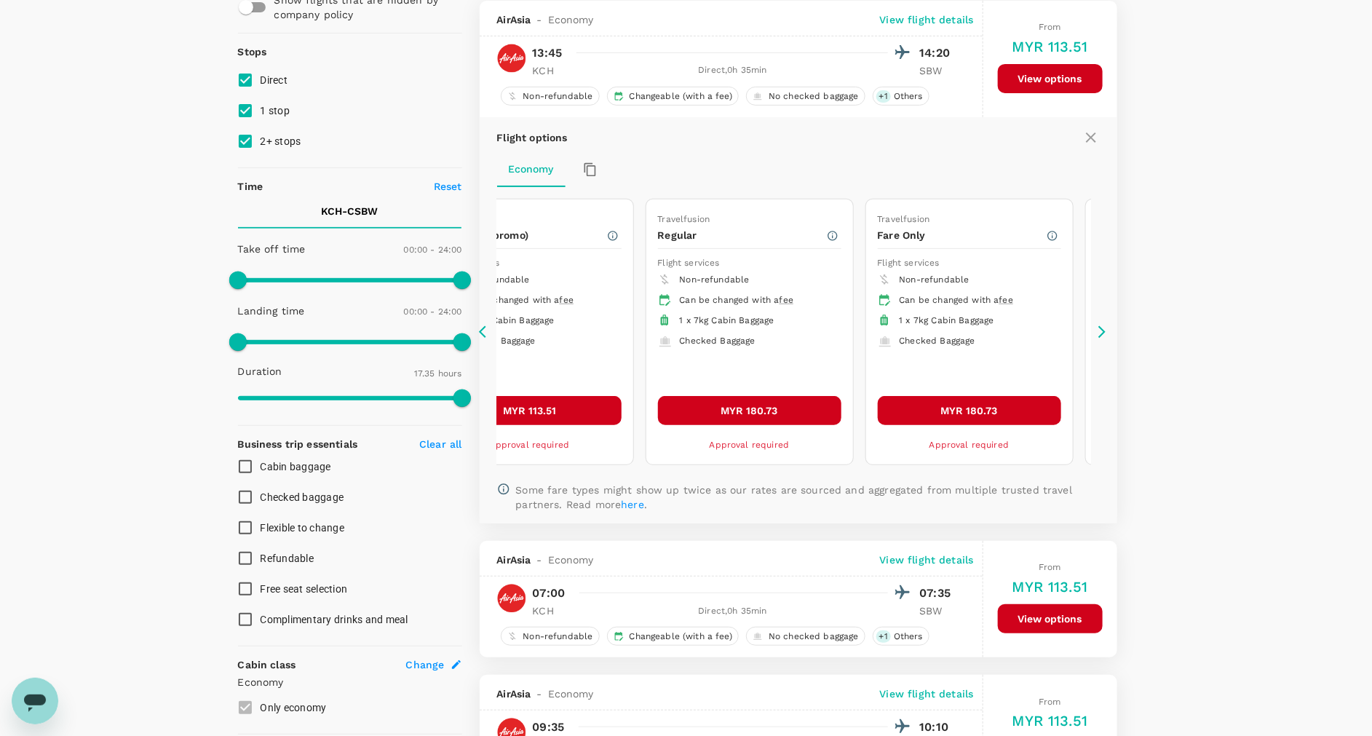
click at [1108, 332] on icon at bounding box center [1101, 332] width 15 height 15
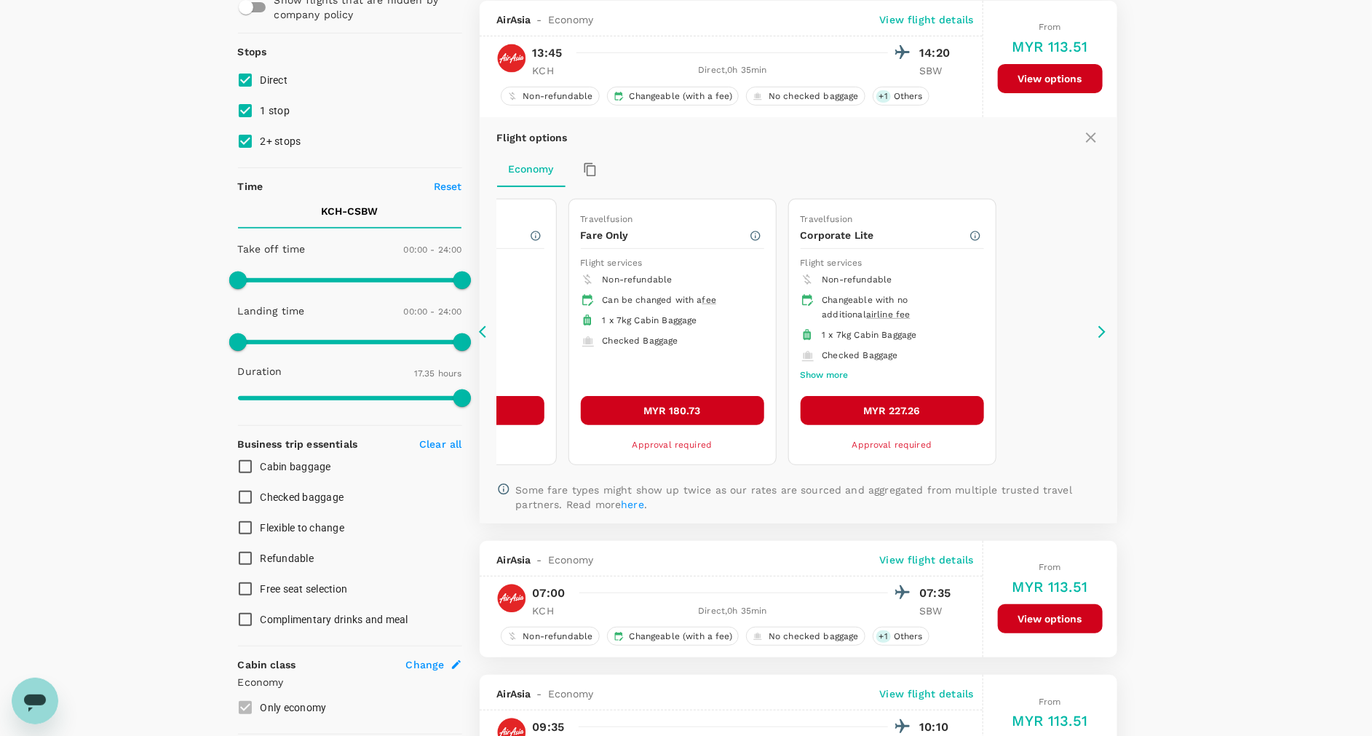
click at [1108, 332] on icon at bounding box center [1101, 332] width 15 height 15
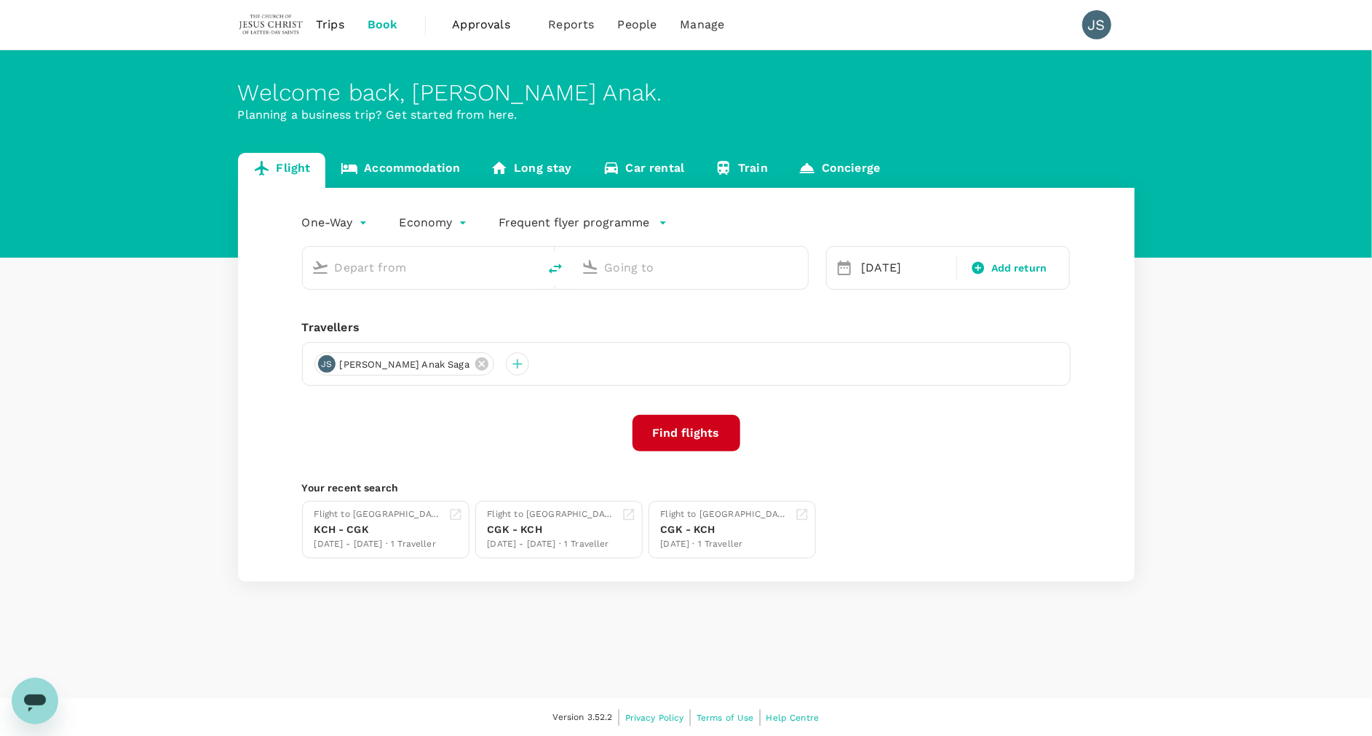
type input "Kuching Intl (KCH)"
type input "Sibu, [GEOGRAPHIC_DATA] (any)"
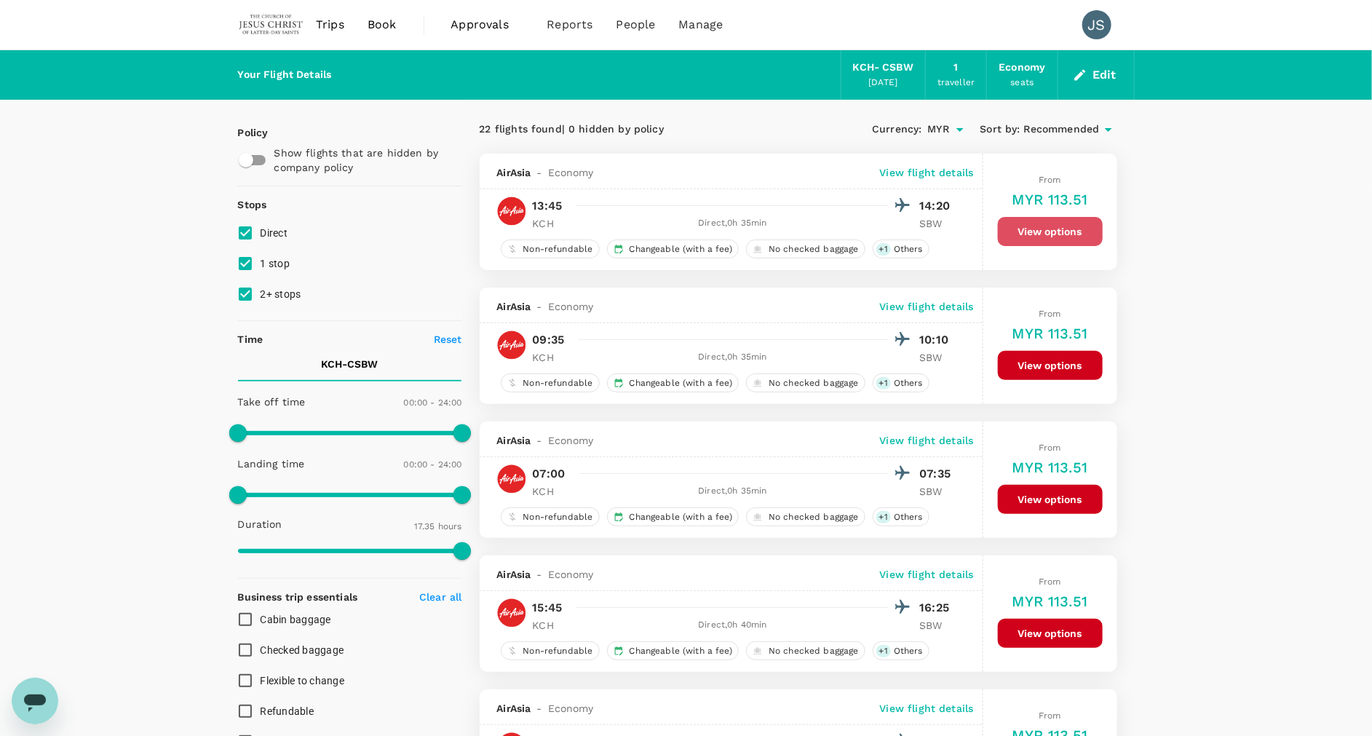
click at [1043, 225] on button "View options" at bounding box center [1050, 231] width 105 height 29
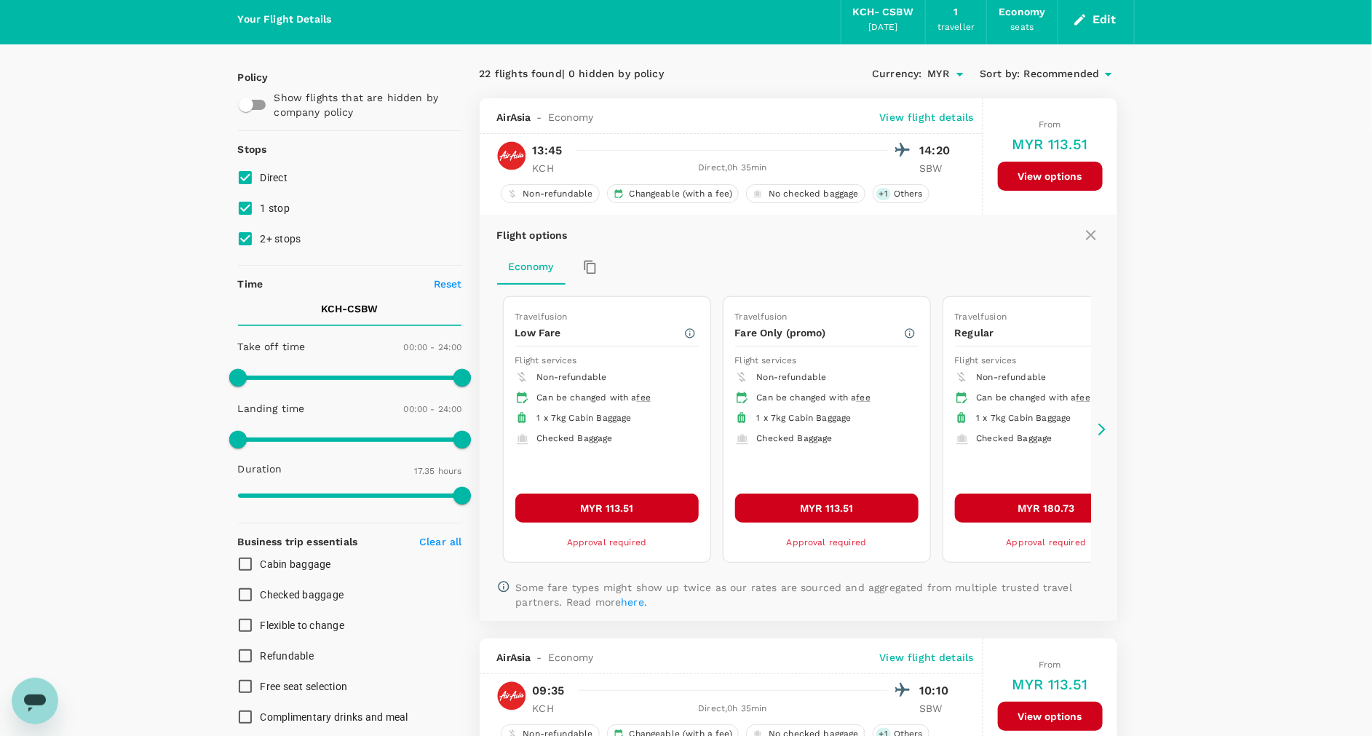
scroll to position [153, 0]
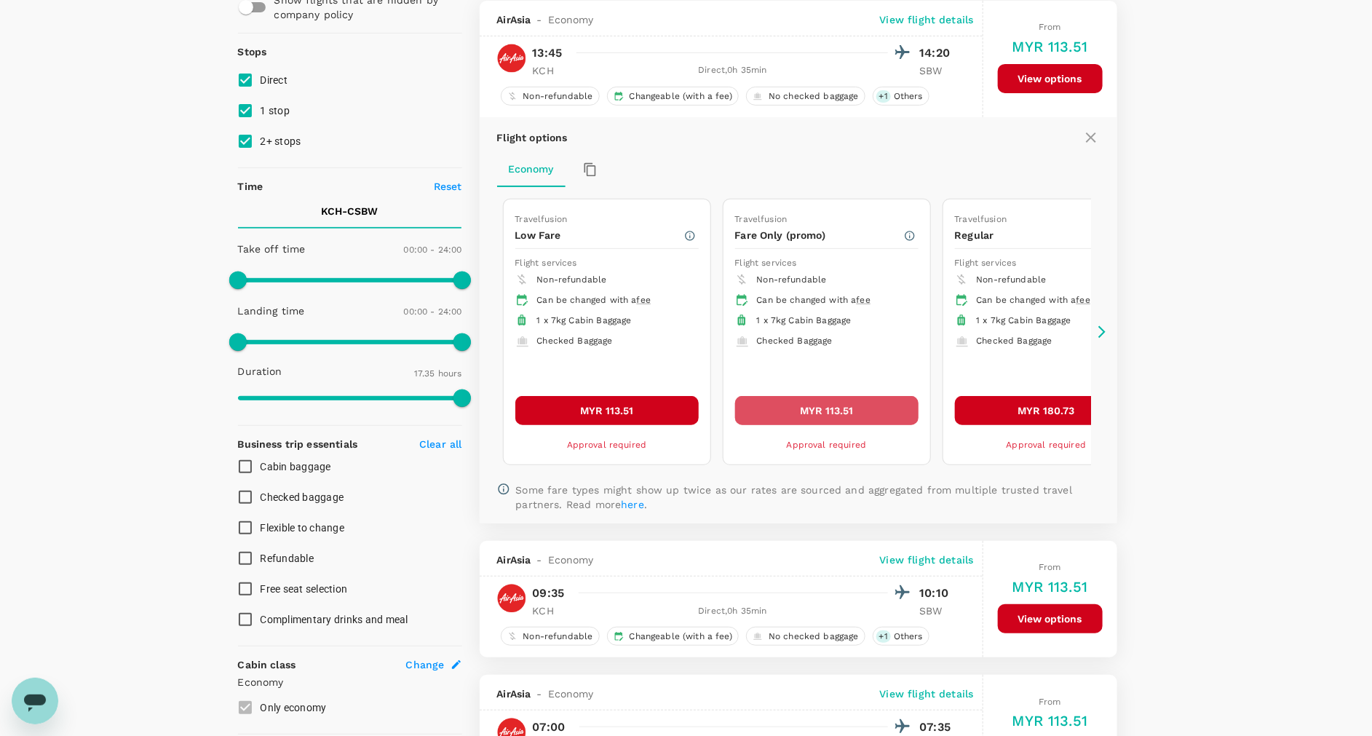
click at [859, 400] on button "MYR 113.51" at bounding box center [826, 410] width 183 height 29
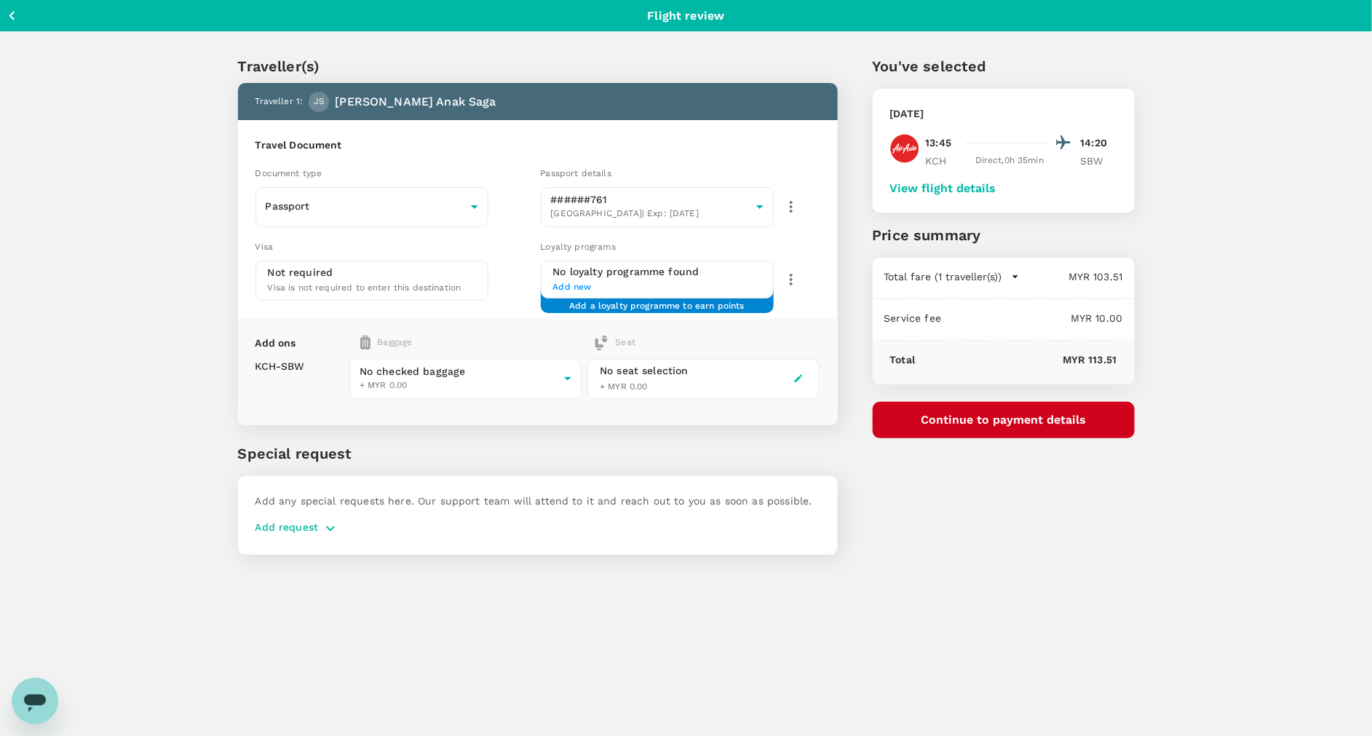
click at [8, 15] on icon "button" at bounding box center [12, 16] width 18 height 18
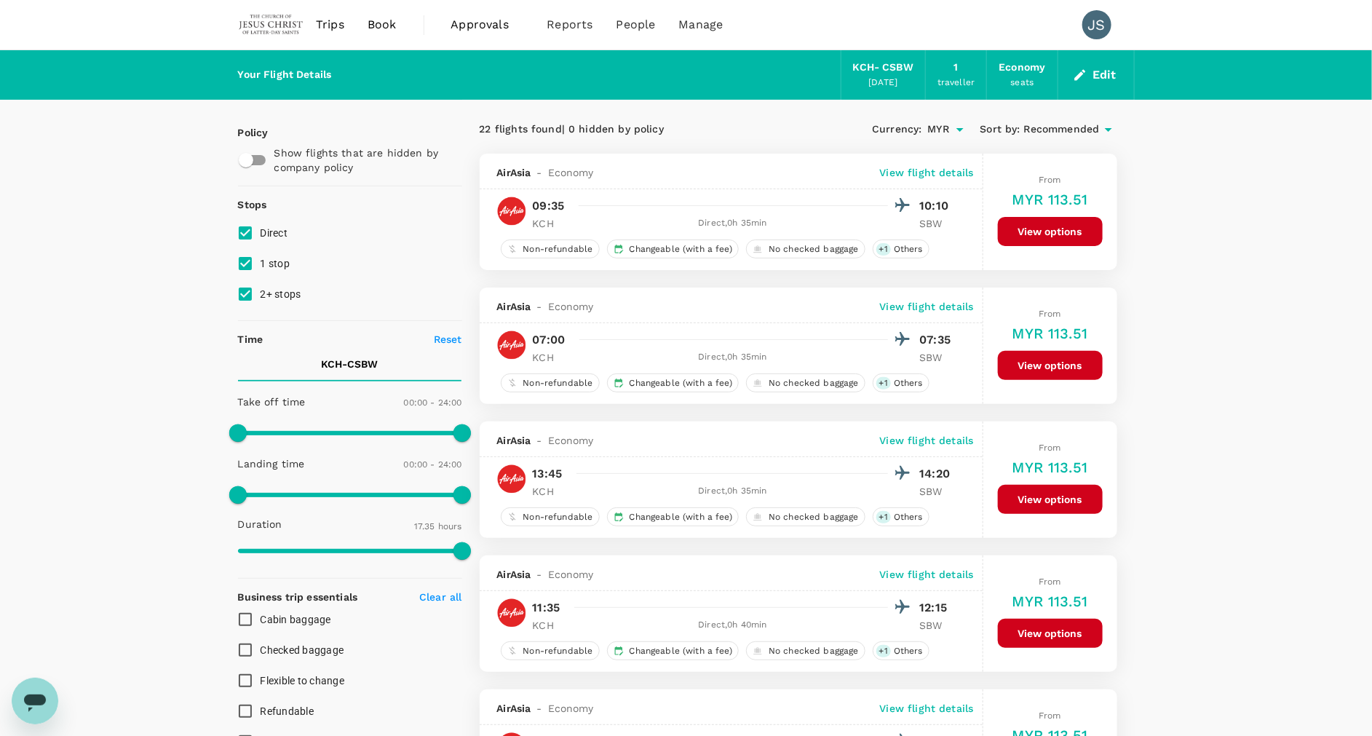
click at [493, 22] on span "Approvals" at bounding box center [487, 24] width 73 height 17
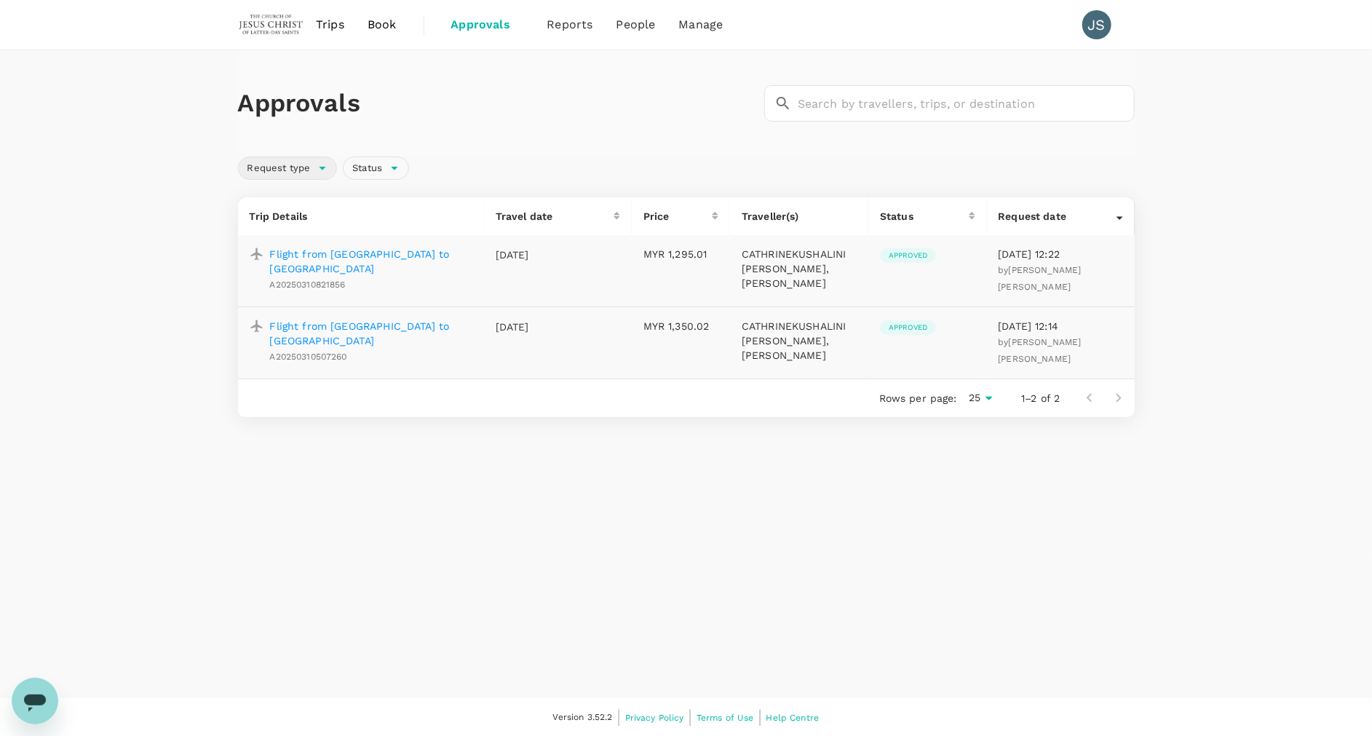
click at [308, 164] on span "Request type" at bounding box center [279, 169] width 81 height 14
click at [578, 31] on span "Reports" at bounding box center [570, 24] width 46 height 17
click at [345, 17] on link "Trips" at bounding box center [330, 24] width 52 height 49
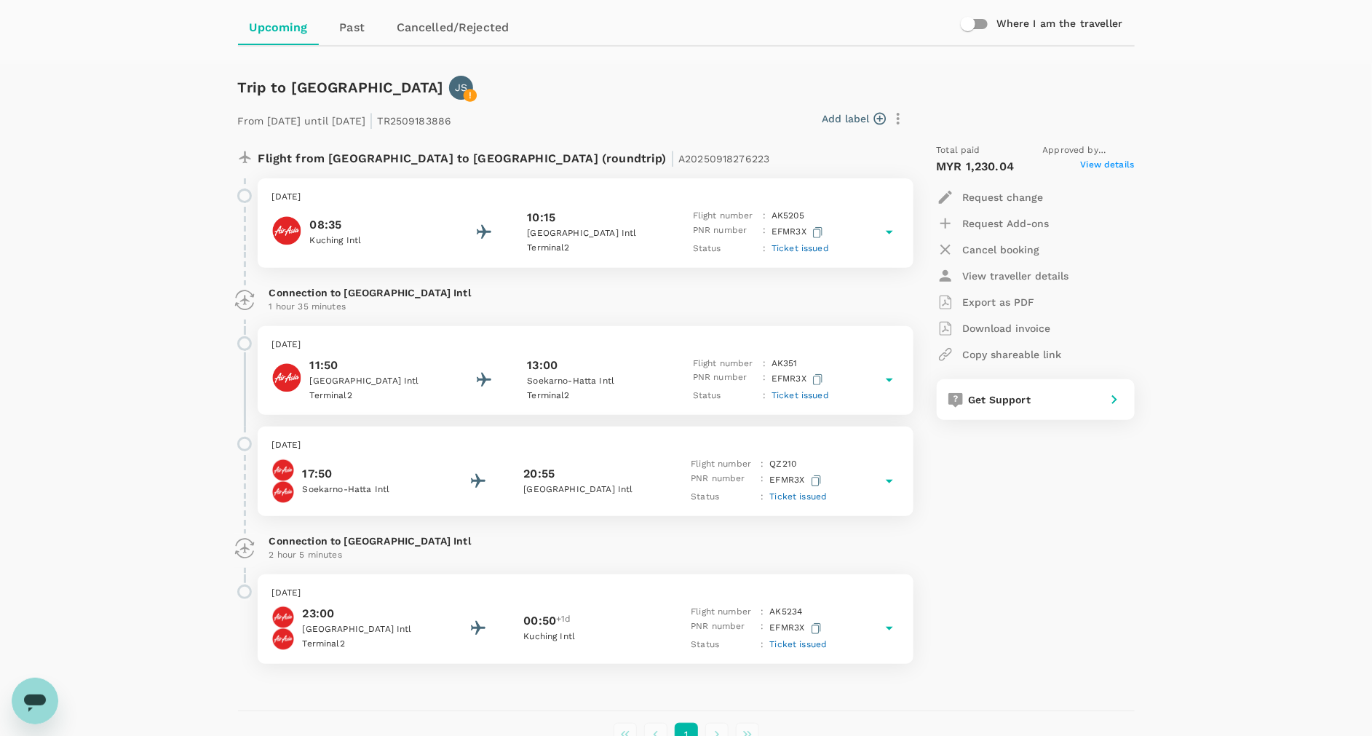
scroll to position [234, 0]
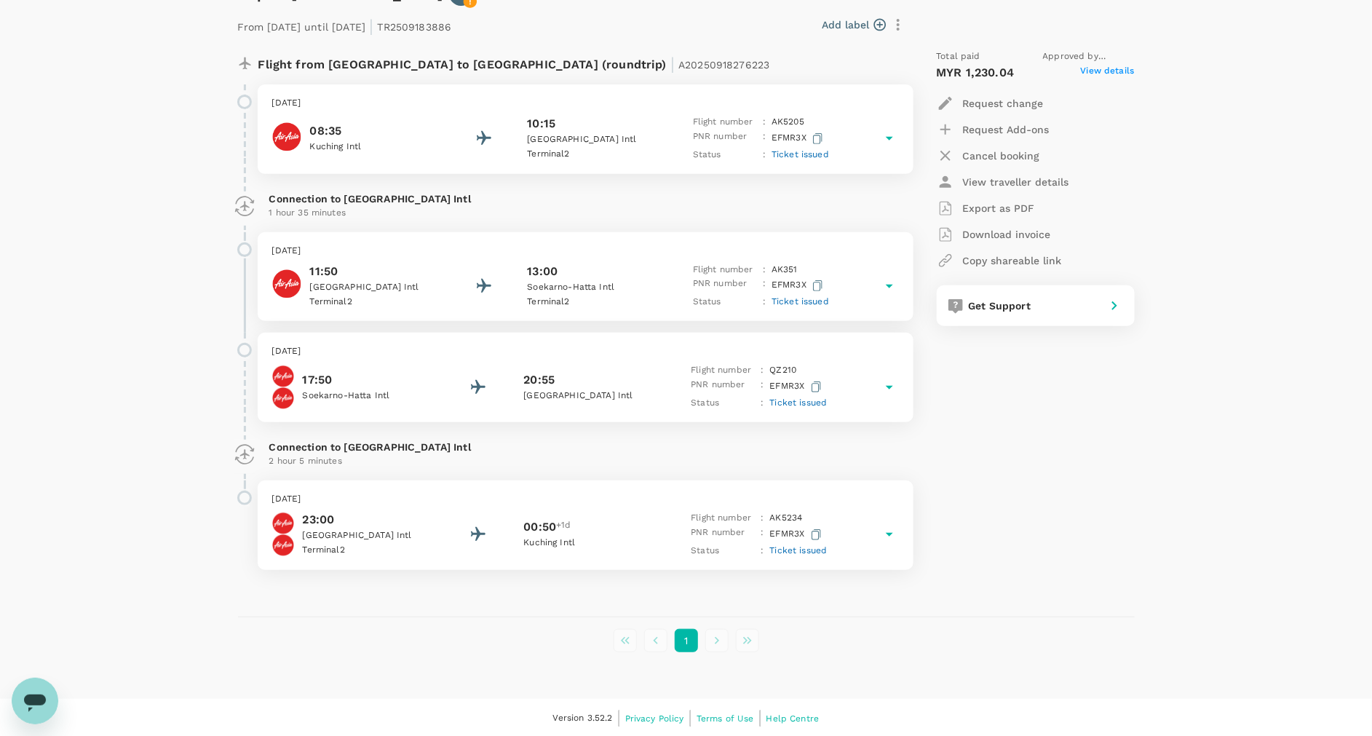
click at [1118, 67] on span "View details" at bounding box center [1108, 72] width 54 height 17
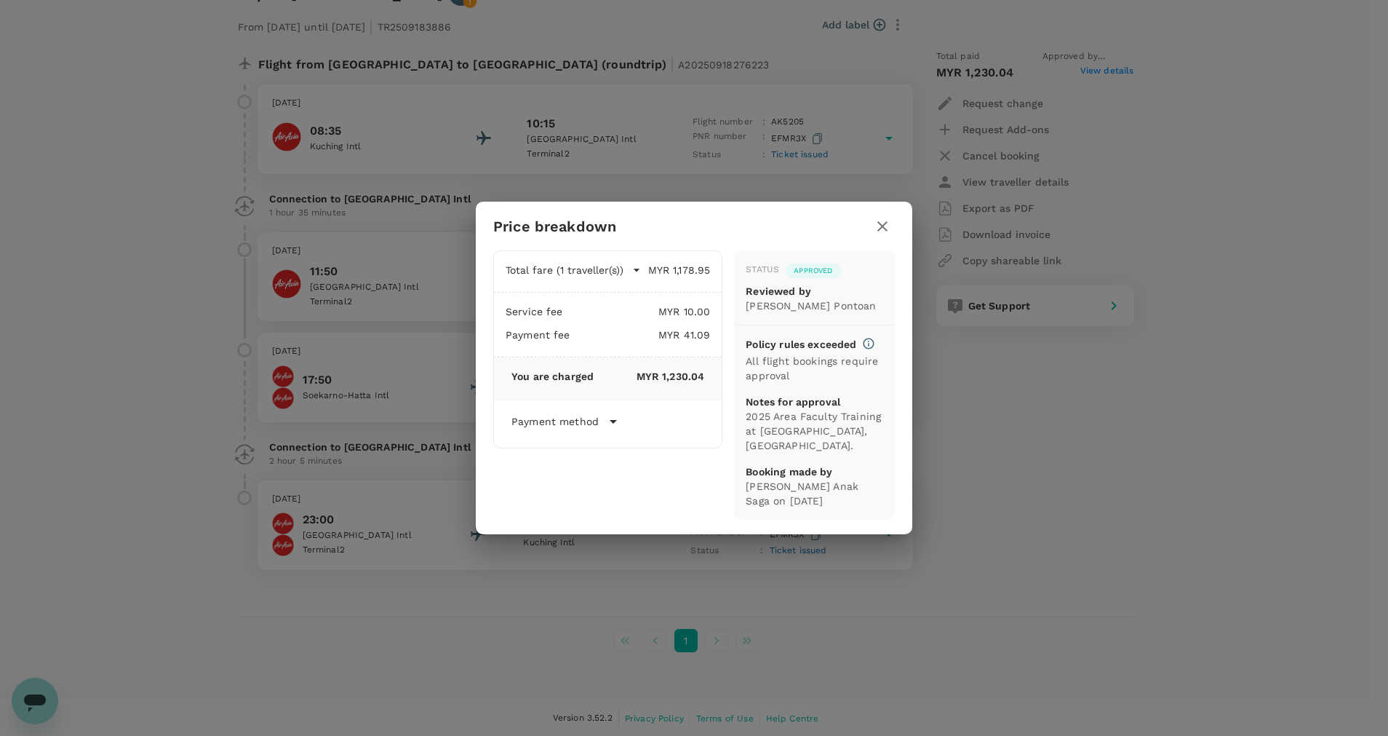
click at [1080, 408] on div "Price breakdown Total fare (1 traveller(s)) MYR 1,178.95 Air fare MYR 978.36 Ba…" at bounding box center [694, 368] width 1388 height 736
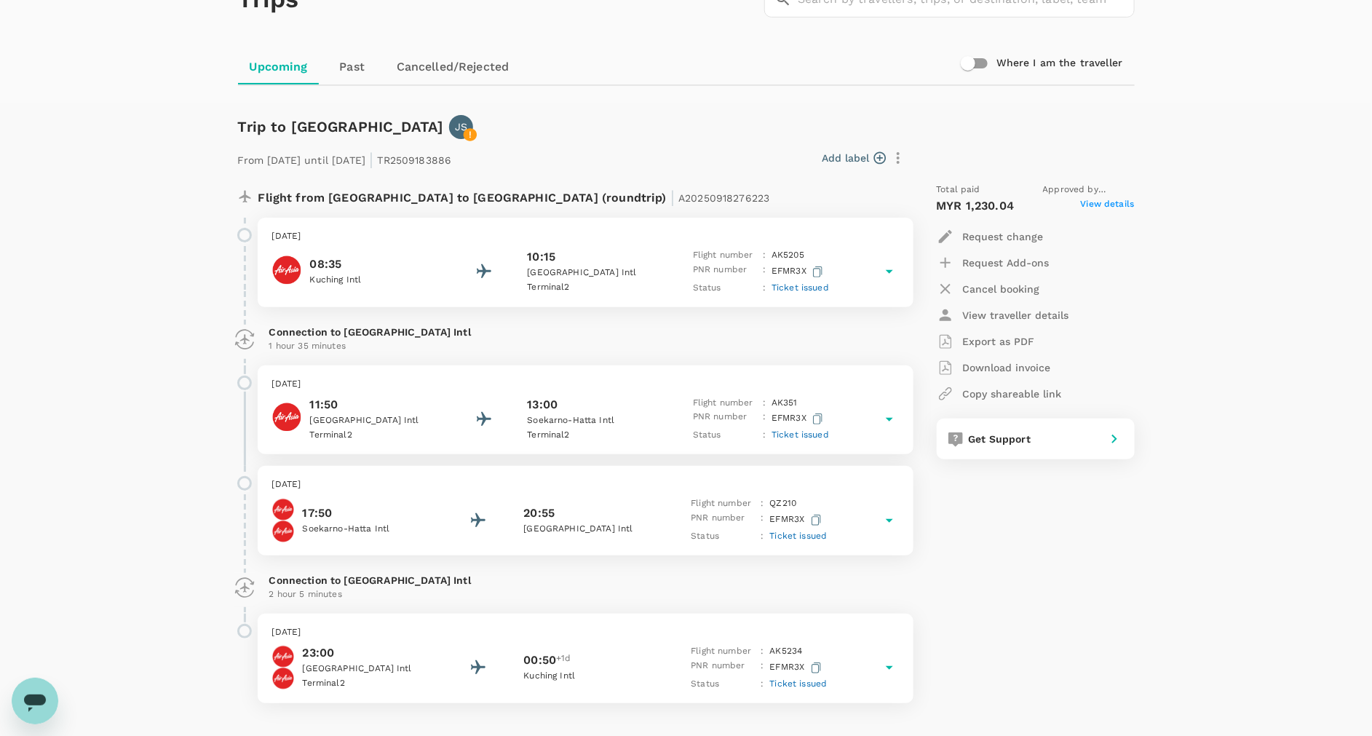
scroll to position [0, 0]
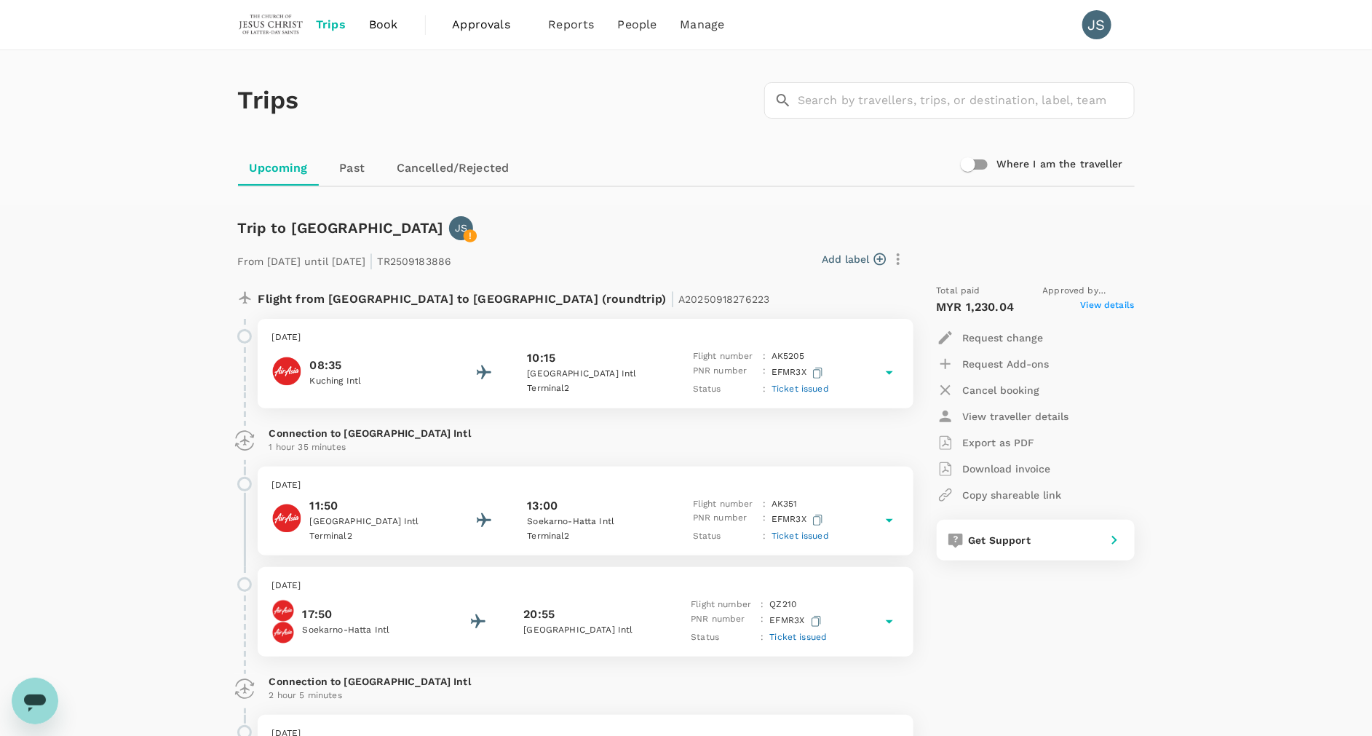
click at [386, 33] on span "Book" at bounding box center [383, 24] width 29 height 17
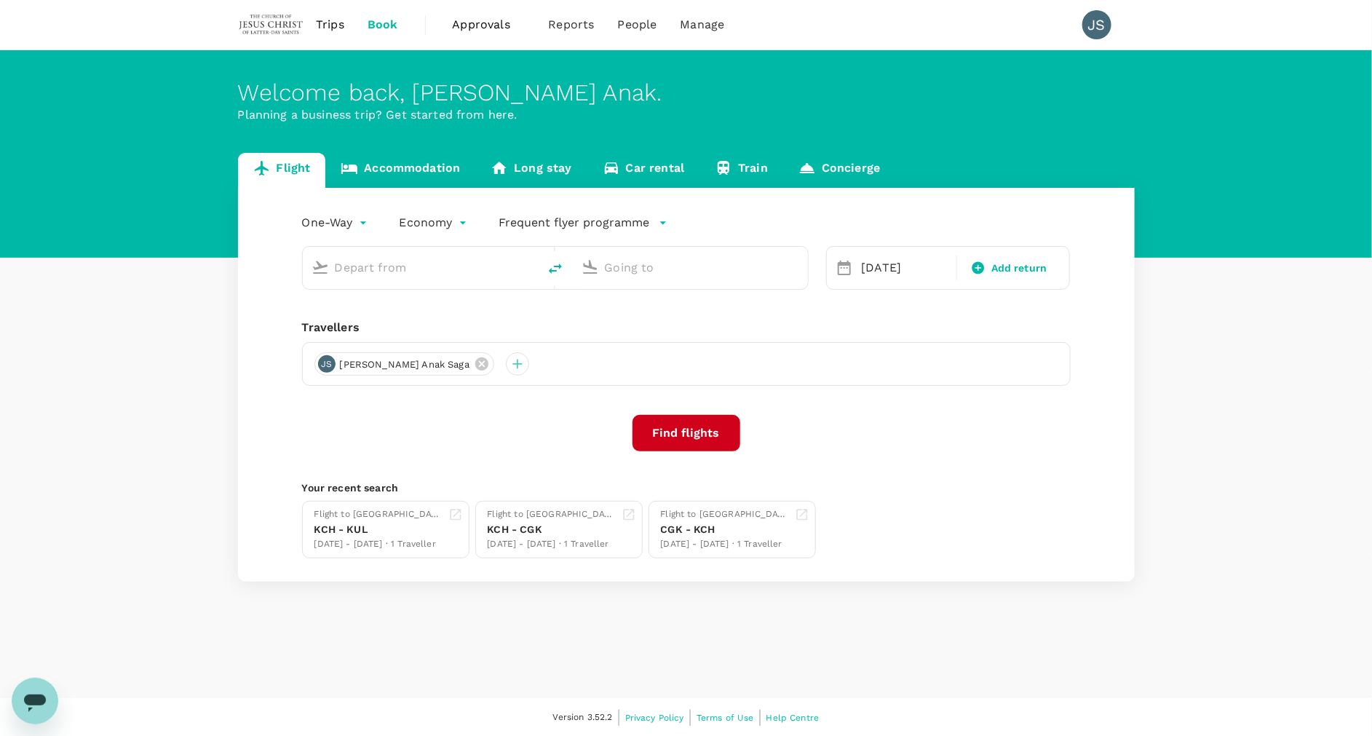
type input "Kuching Intl (KCH)"
type input "Sibu, [GEOGRAPHIC_DATA] (any)"
type input "Kuching Intl (KCH)"
type input "Sibu, [GEOGRAPHIC_DATA] (any)"
click at [327, 33] on span "Trips" at bounding box center [330, 24] width 28 height 17
